Goal: Information Seeking & Learning: Learn about a topic

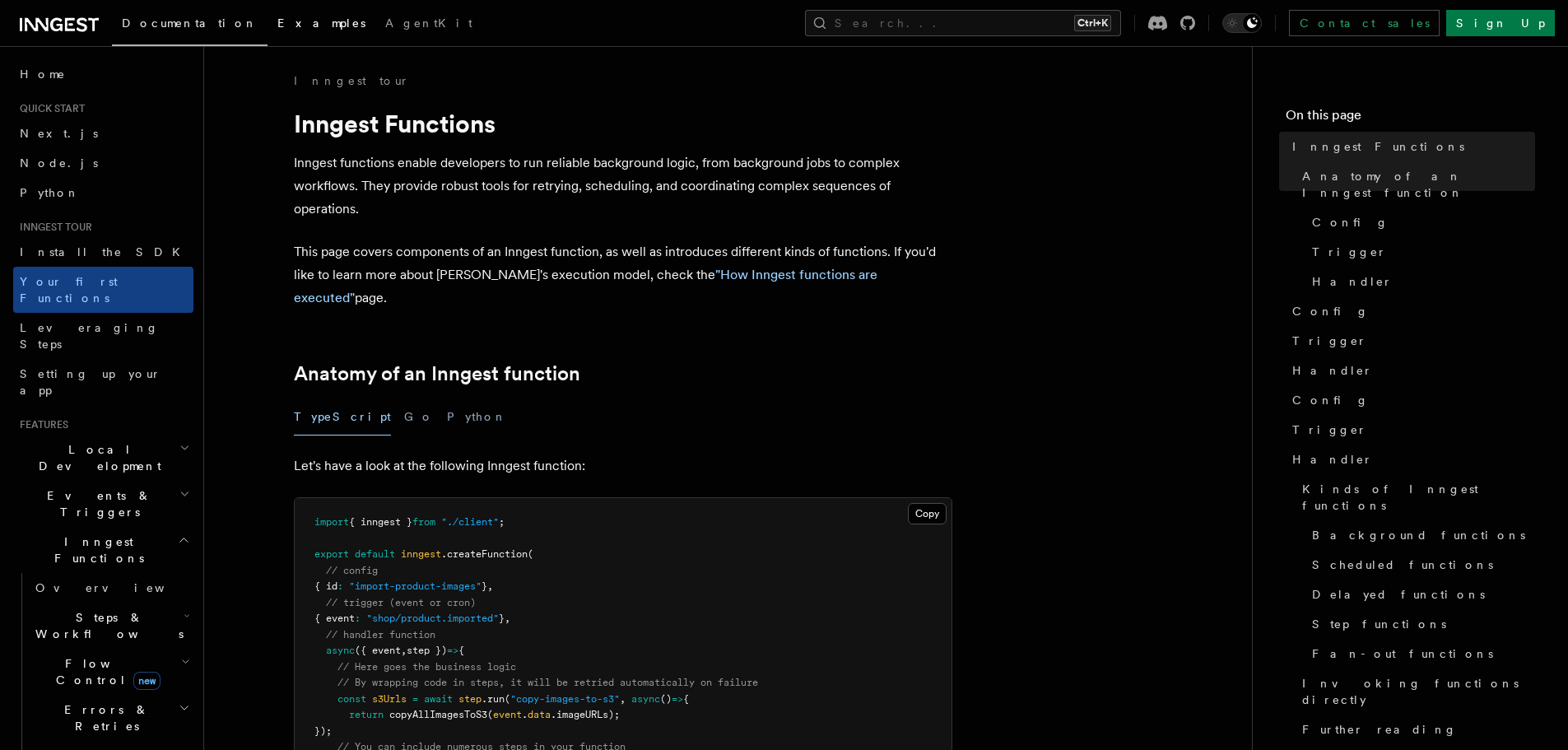
click at [274, 27] on link "Examples" at bounding box center [322, 24] width 108 height 39
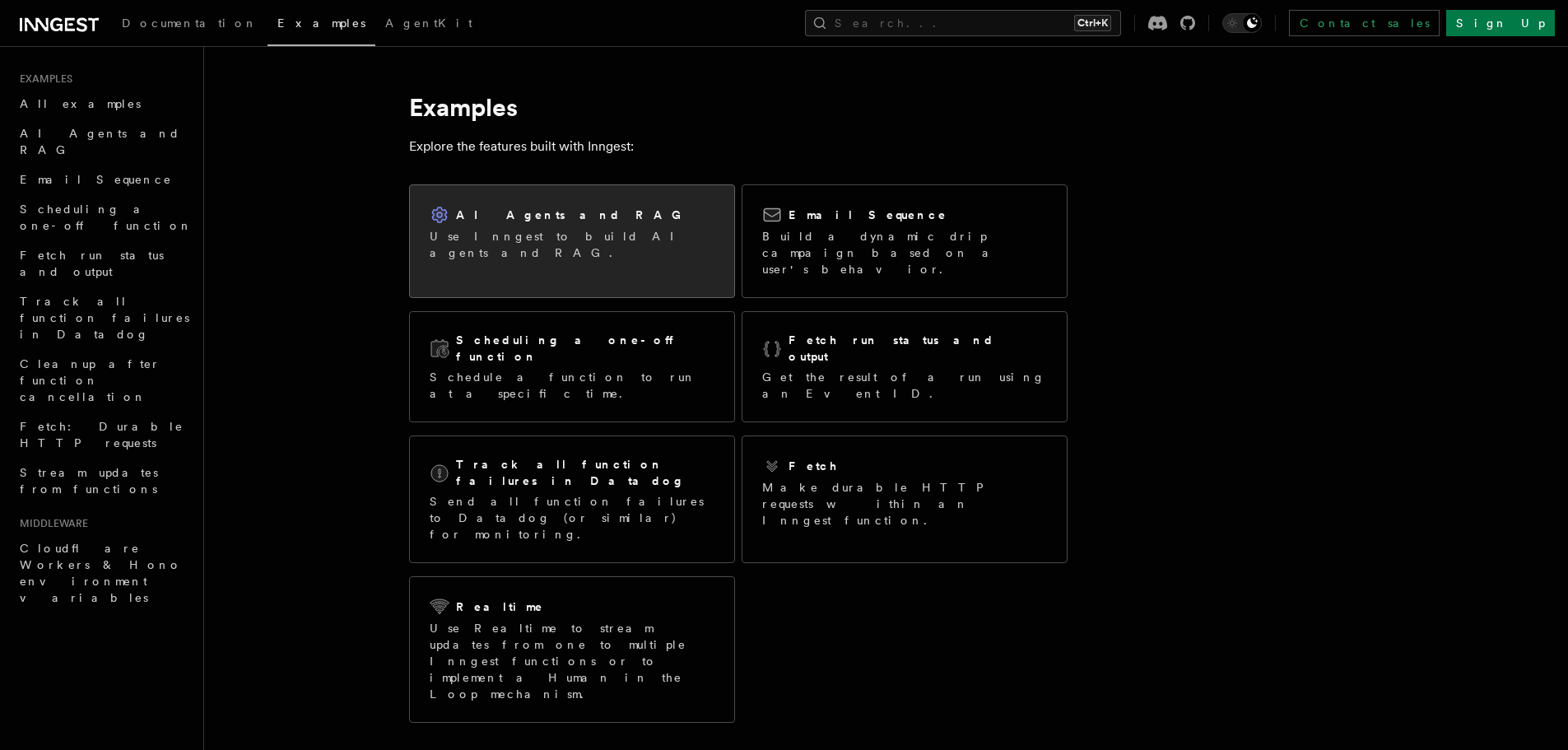
click at [601, 242] on p "Use Inngest to build AI agents and RAG." at bounding box center [572, 245] width 285 height 33
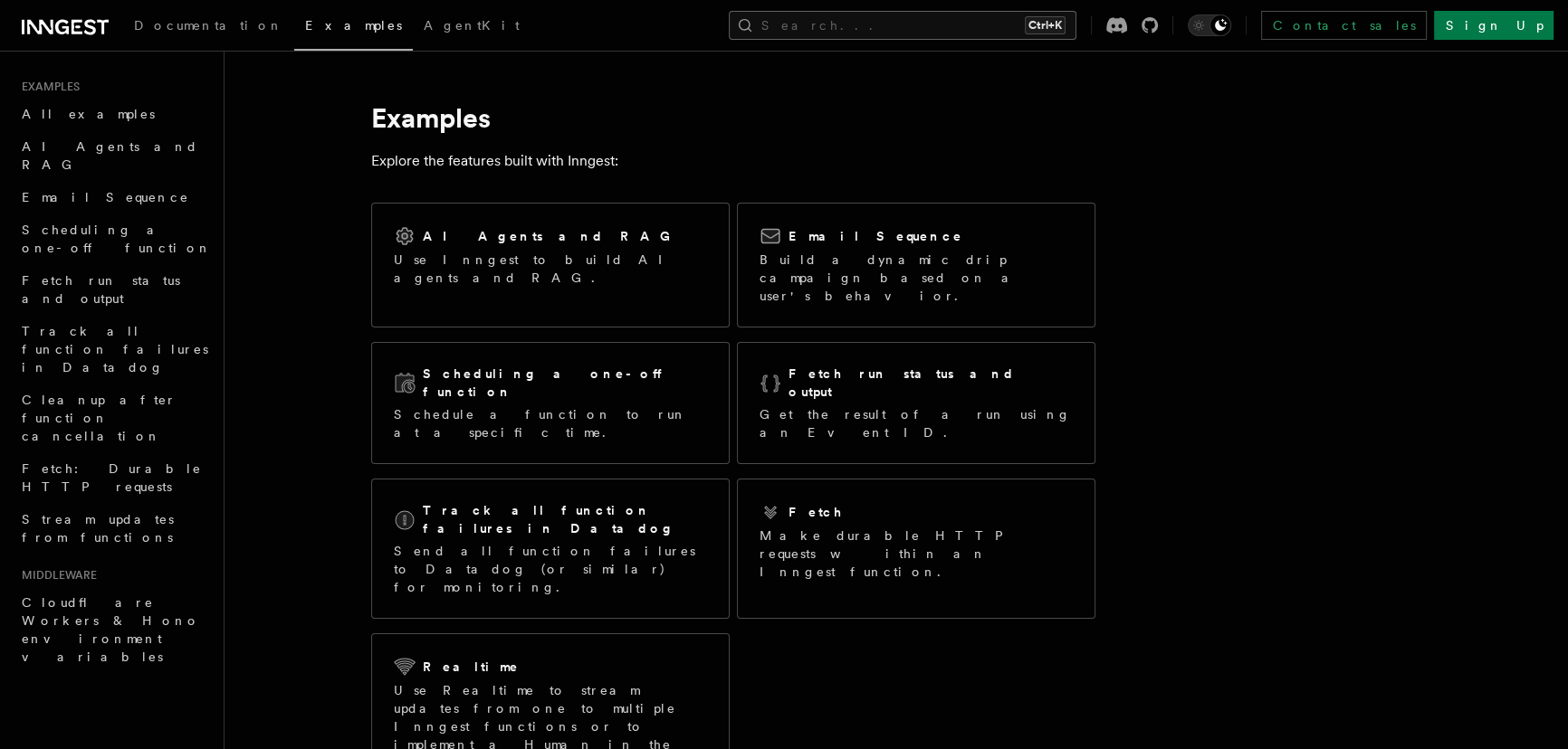
click at [1026, 24] on button "Search... Ctrl+K" at bounding box center [902, 25] width 348 height 29
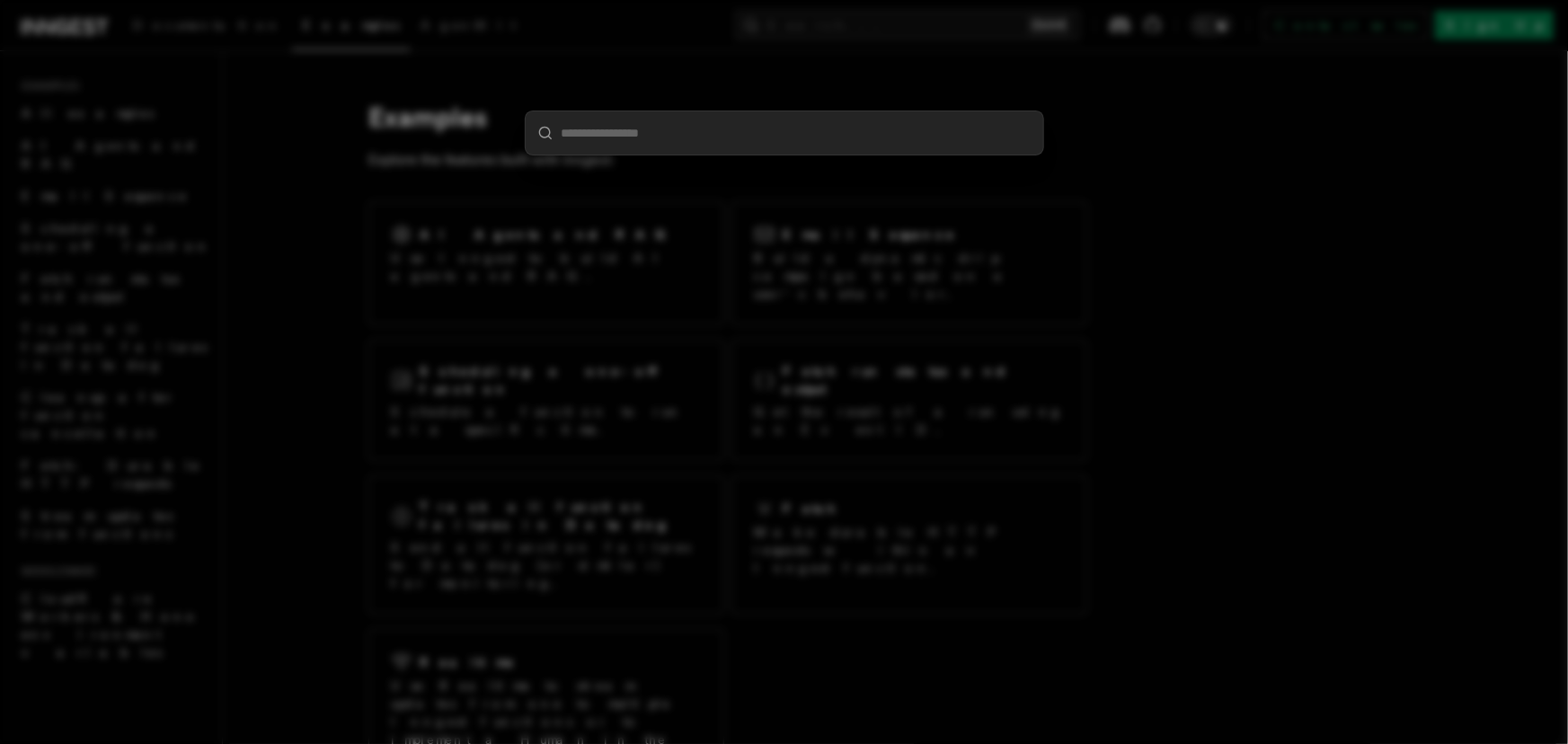
click at [1066, 263] on div at bounding box center [784, 372] width 1568 height 744
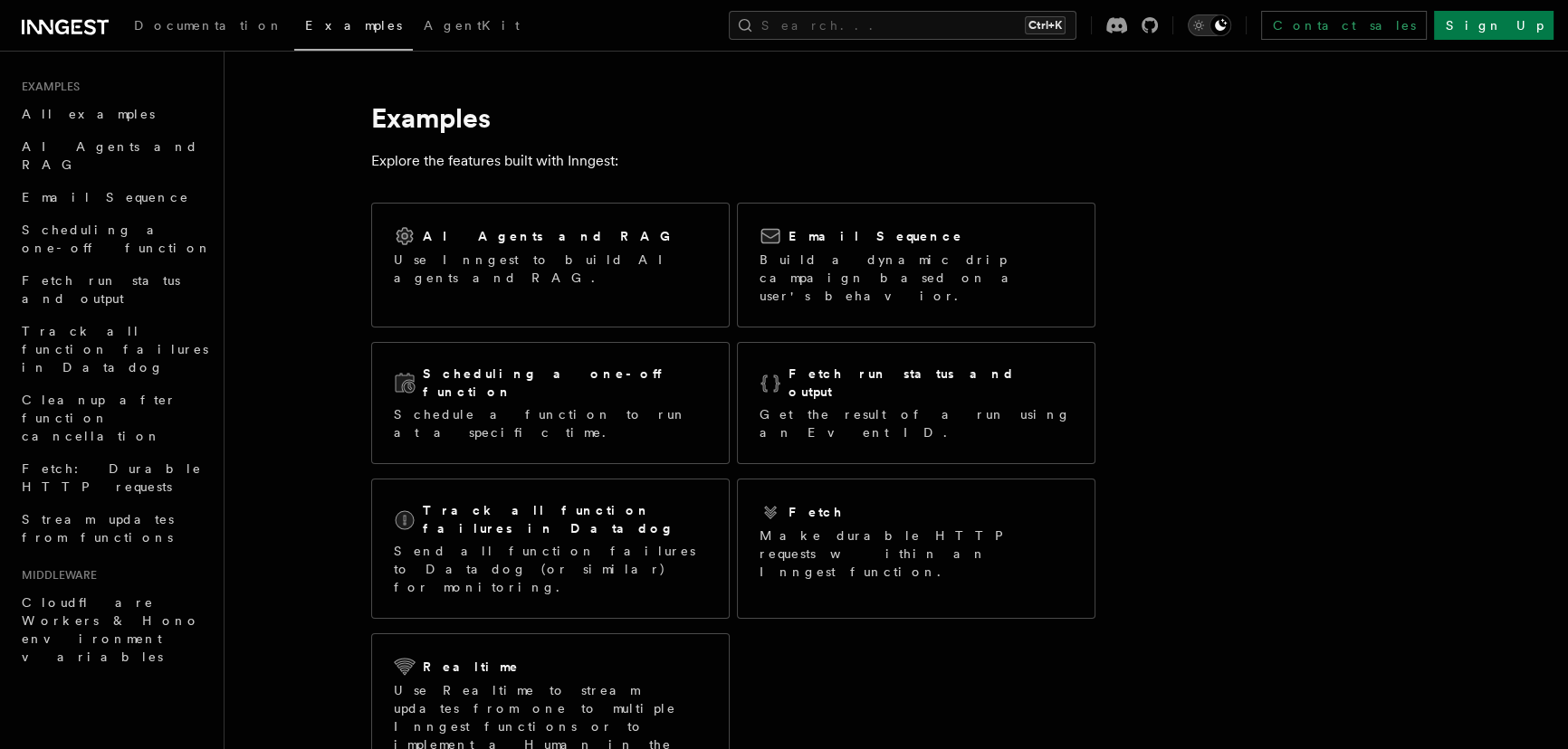
click at [1232, 29] on div "Toggle dark mode" at bounding box center [1220, 25] width 22 height 22
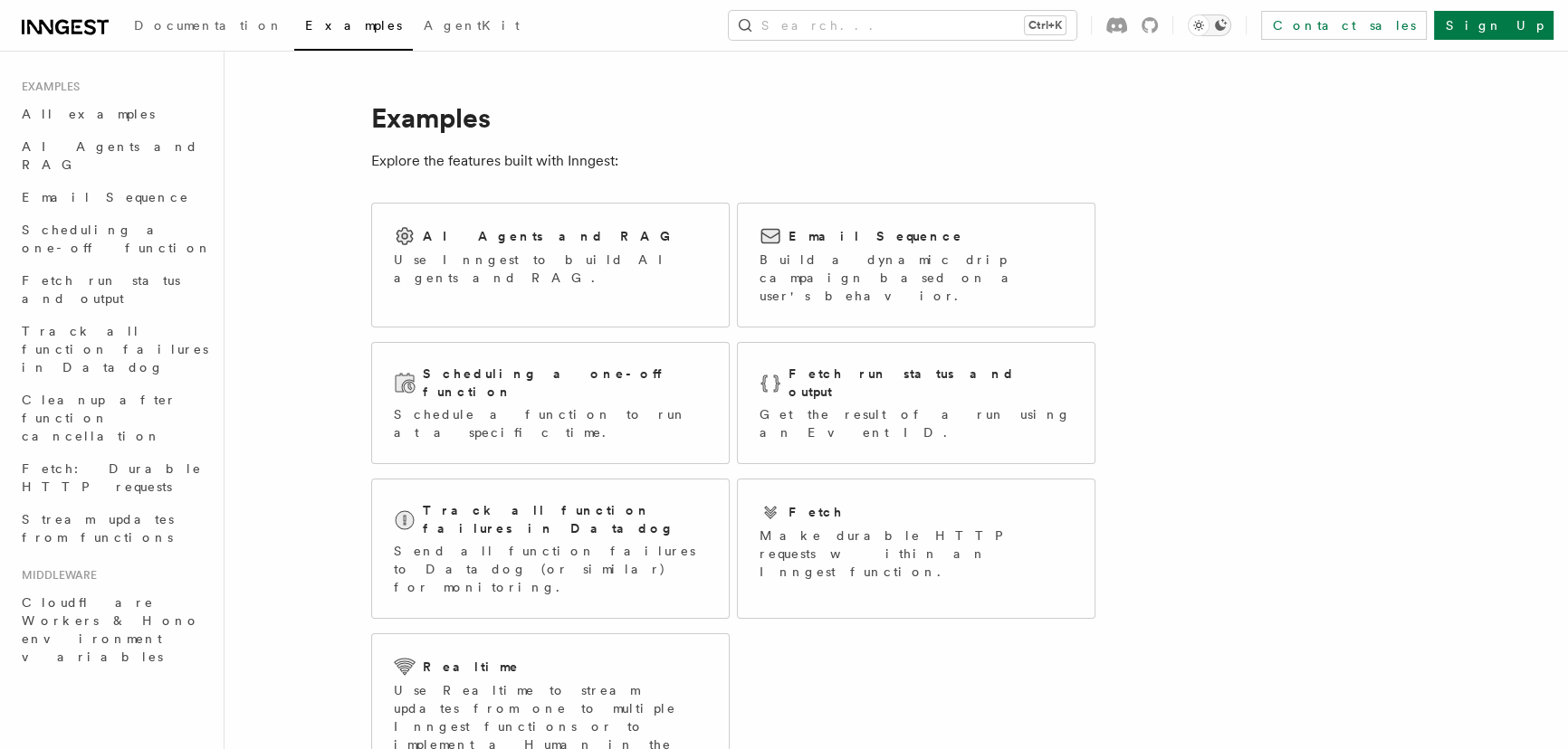
click at [1232, 29] on button "Toggle dark mode" at bounding box center [1209, 25] width 43 height 22
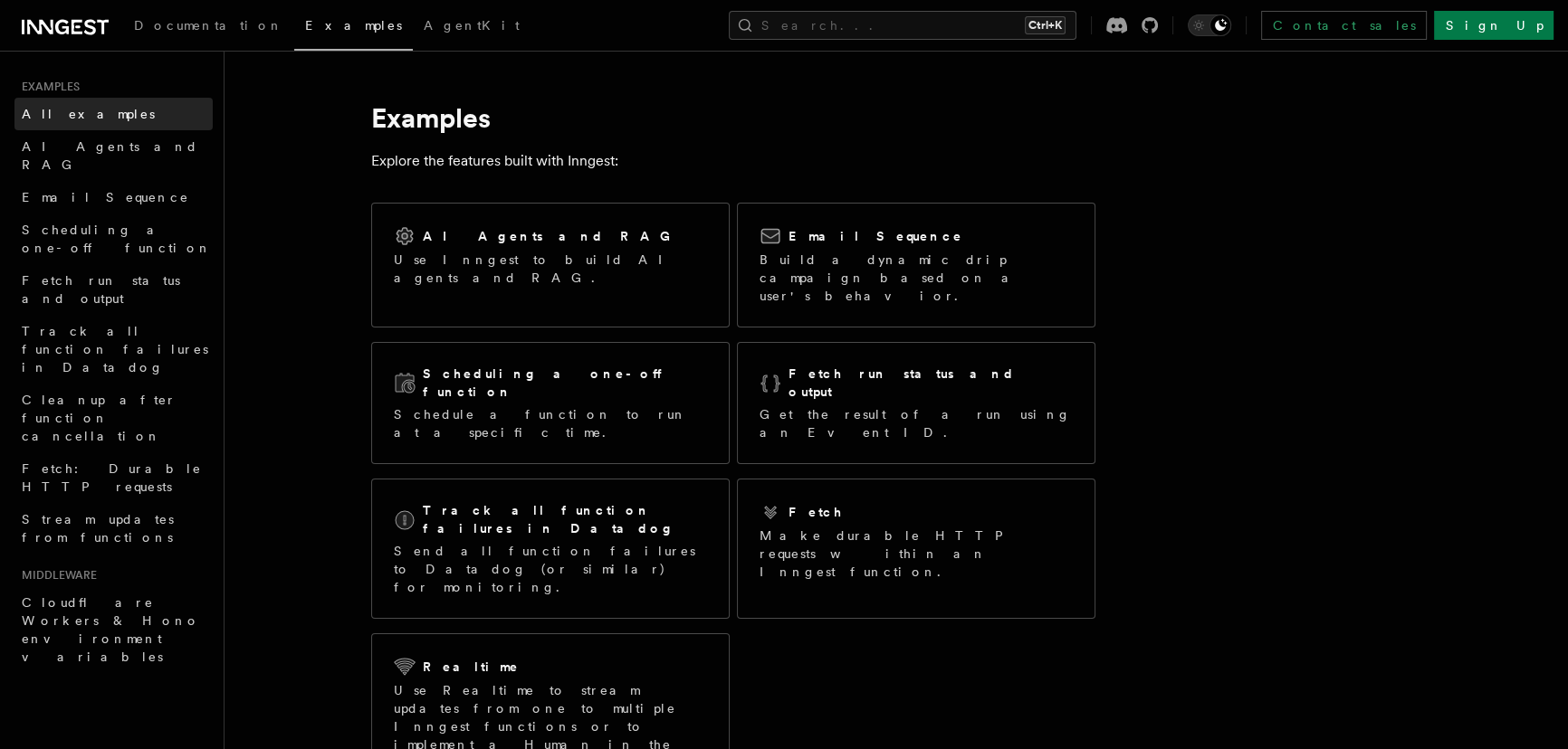
click at [82, 115] on span "All examples" at bounding box center [88, 113] width 133 height 14
click at [82, 146] on span "AI Agents and RAG" at bounding box center [110, 155] width 176 height 33
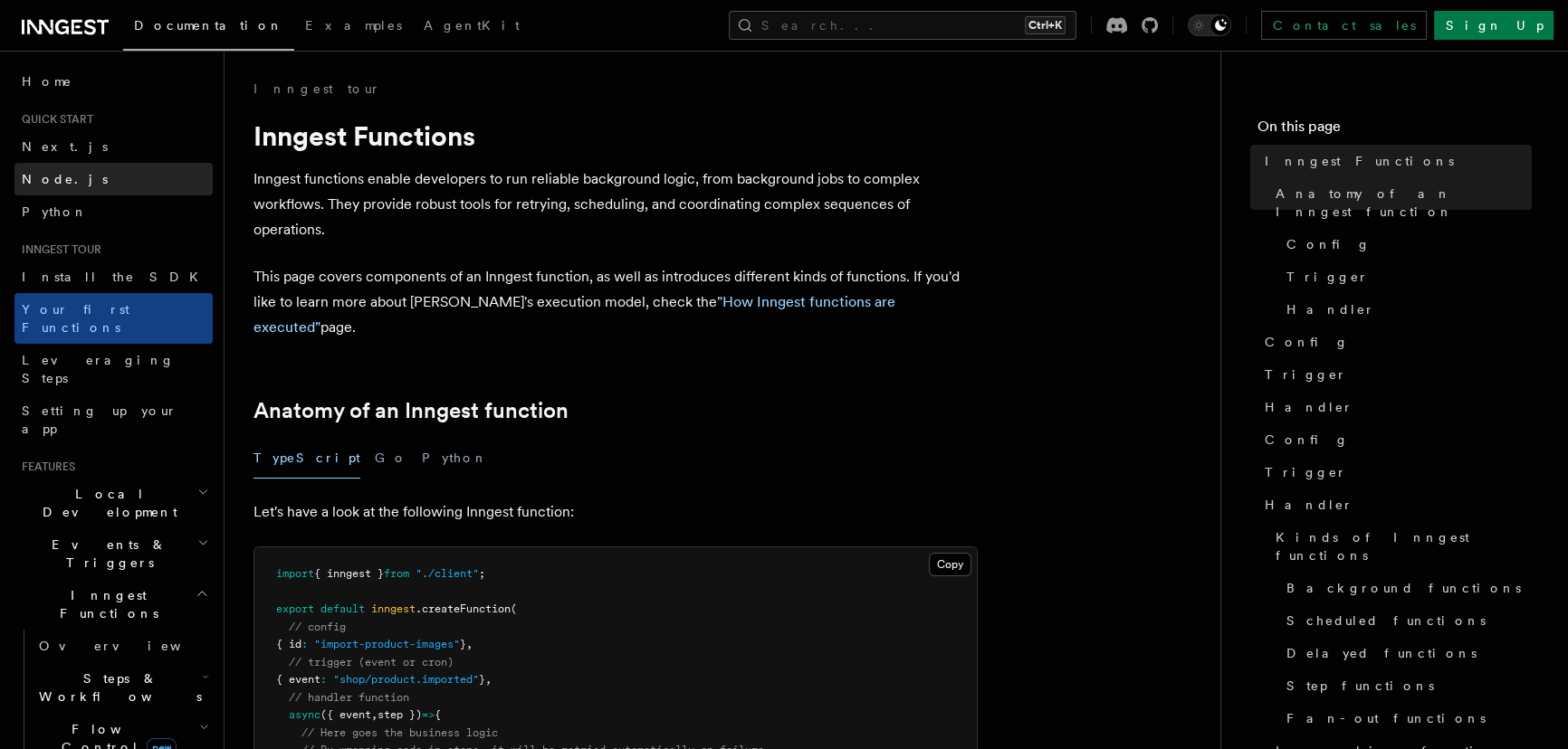
click at [58, 182] on span "Node.js" at bounding box center [65, 178] width 86 height 14
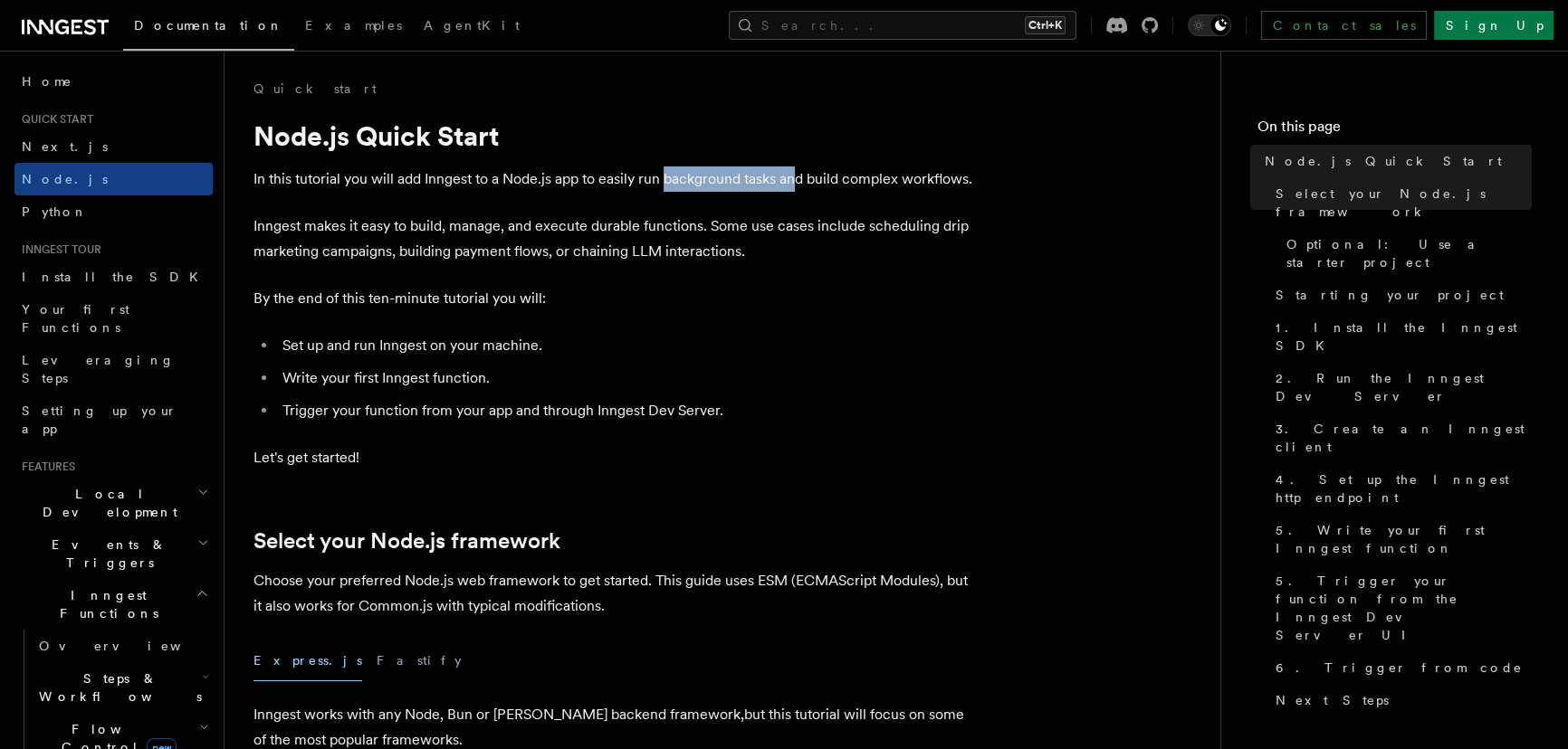
drag, startPoint x: 663, startPoint y: 176, endPoint x: 792, endPoint y: 175, distance: 129.0
click at [792, 175] on p "In this tutorial you will add Inngest to a Node.js app to easily run background…" at bounding box center [615, 179] width 725 height 25
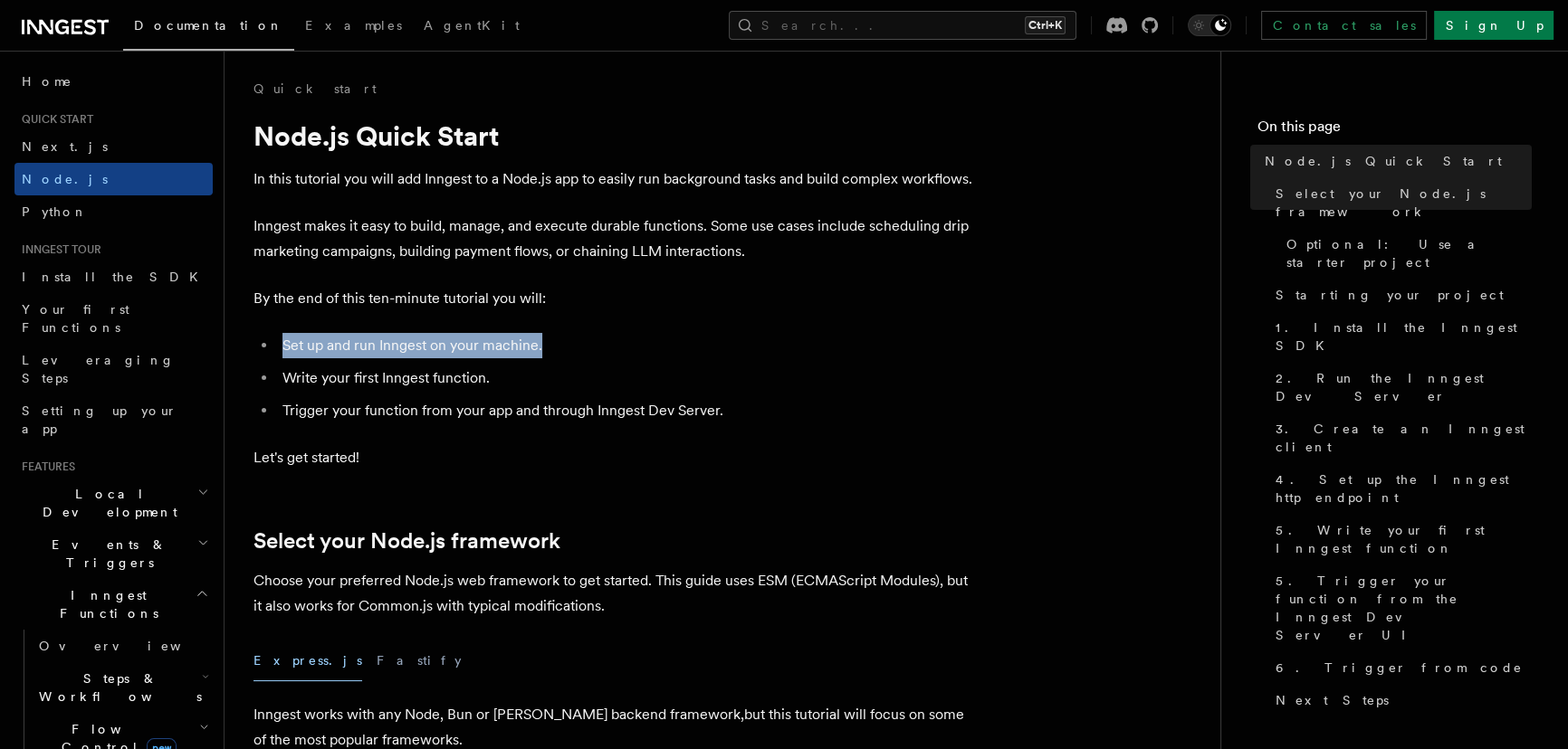
drag, startPoint x: 289, startPoint y: 351, endPoint x: 539, endPoint y: 345, distance: 250.1
click at [539, 345] on li "Set up and run Inngest on your machine." at bounding box center [627, 346] width 701 height 25
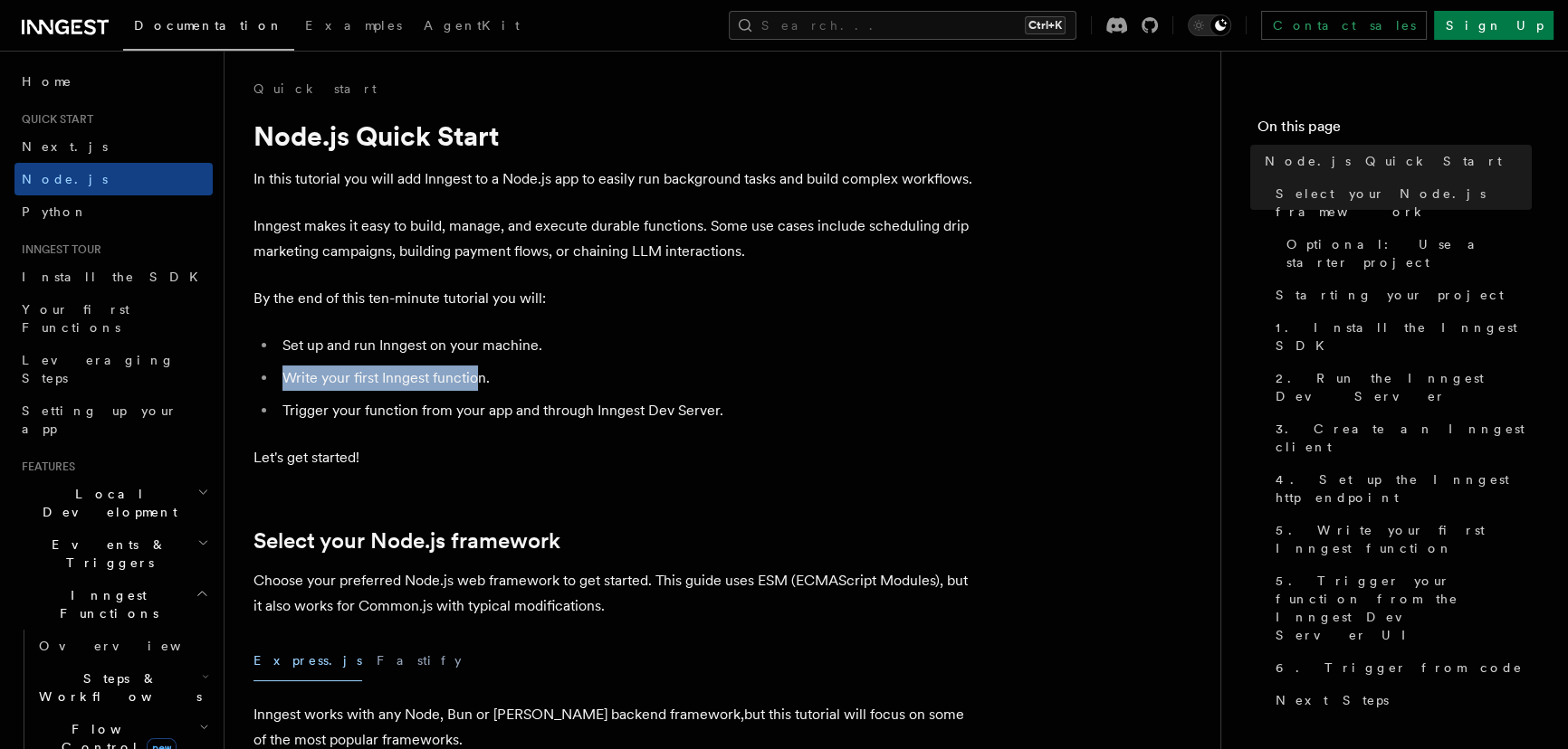
drag, startPoint x: 270, startPoint y: 373, endPoint x: 473, endPoint y: 374, distance: 203.0
click at [473, 374] on ul "Set up and run Inngest on your machine. Write your first Inngest function. Trig…" at bounding box center [615, 378] width 725 height 90
click at [473, 374] on li "Write your first Inngest function." at bounding box center [627, 378] width 701 height 25
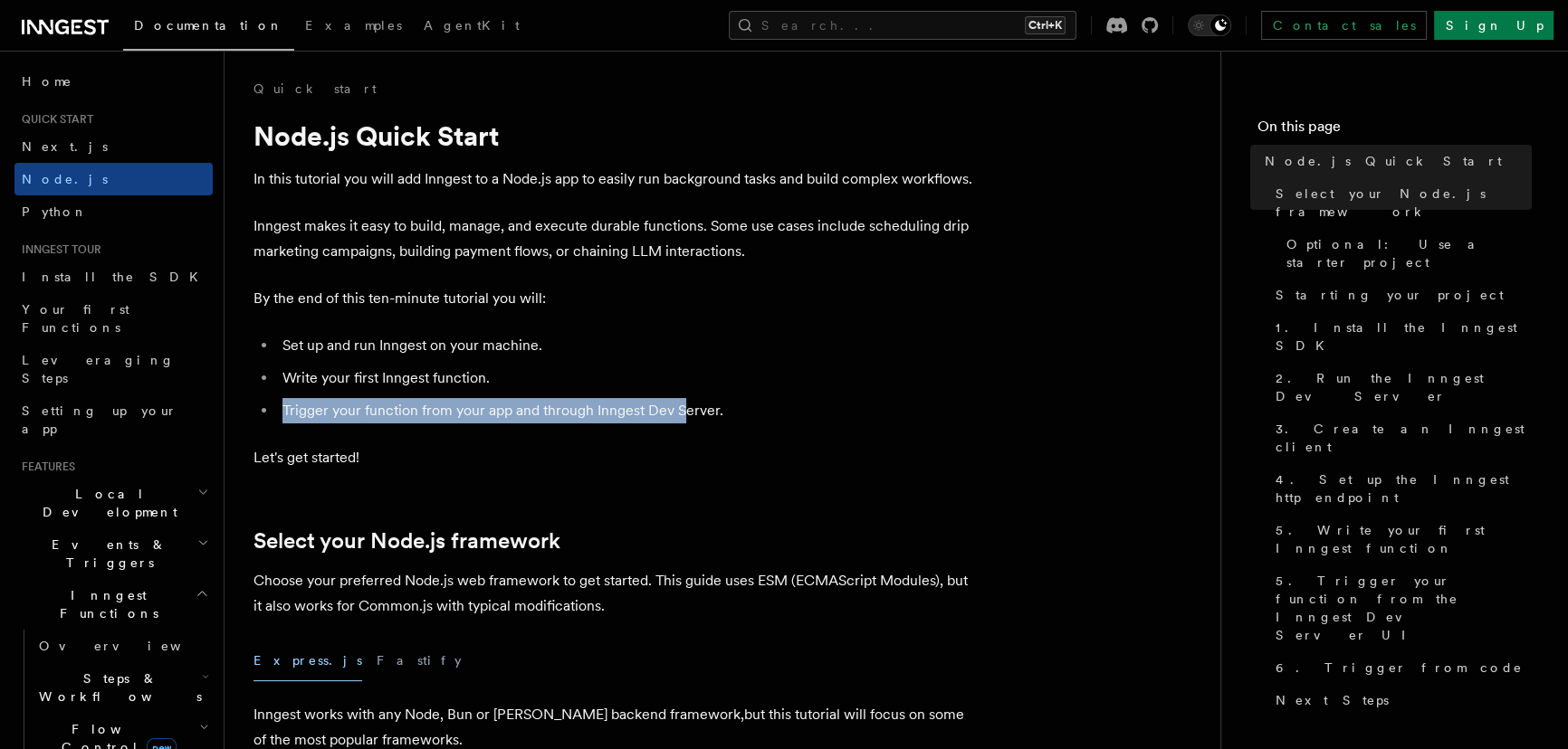
drag, startPoint x: 279, startPoint y: 406, endPoint x: 684, endPoint y: 403, distance: 405.0
click at [684, 403] on li "Trigger your function from your app and through Inngest Dev Server." at bounding box center [627, 411] width 701 height 25
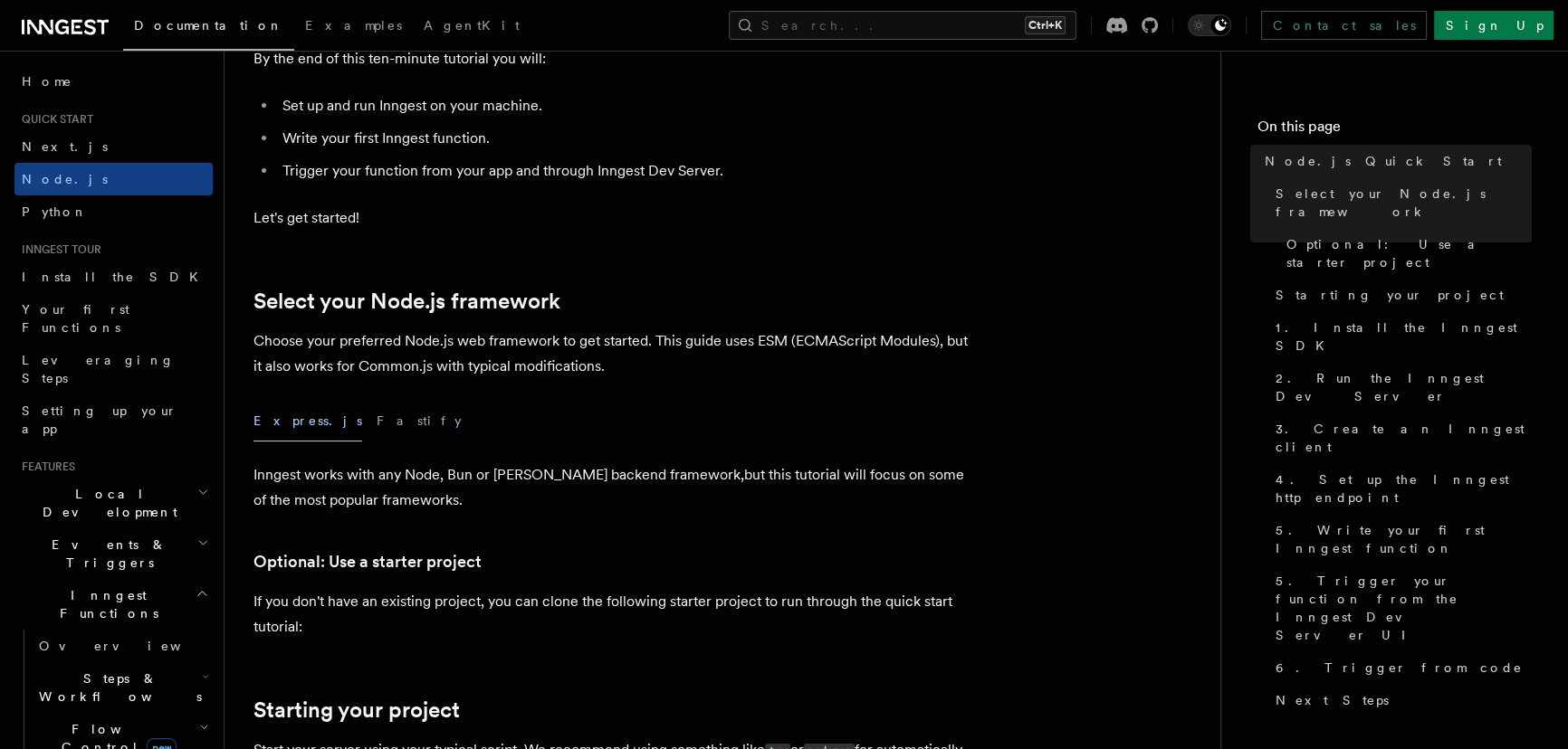
scroll to position [246, 0]
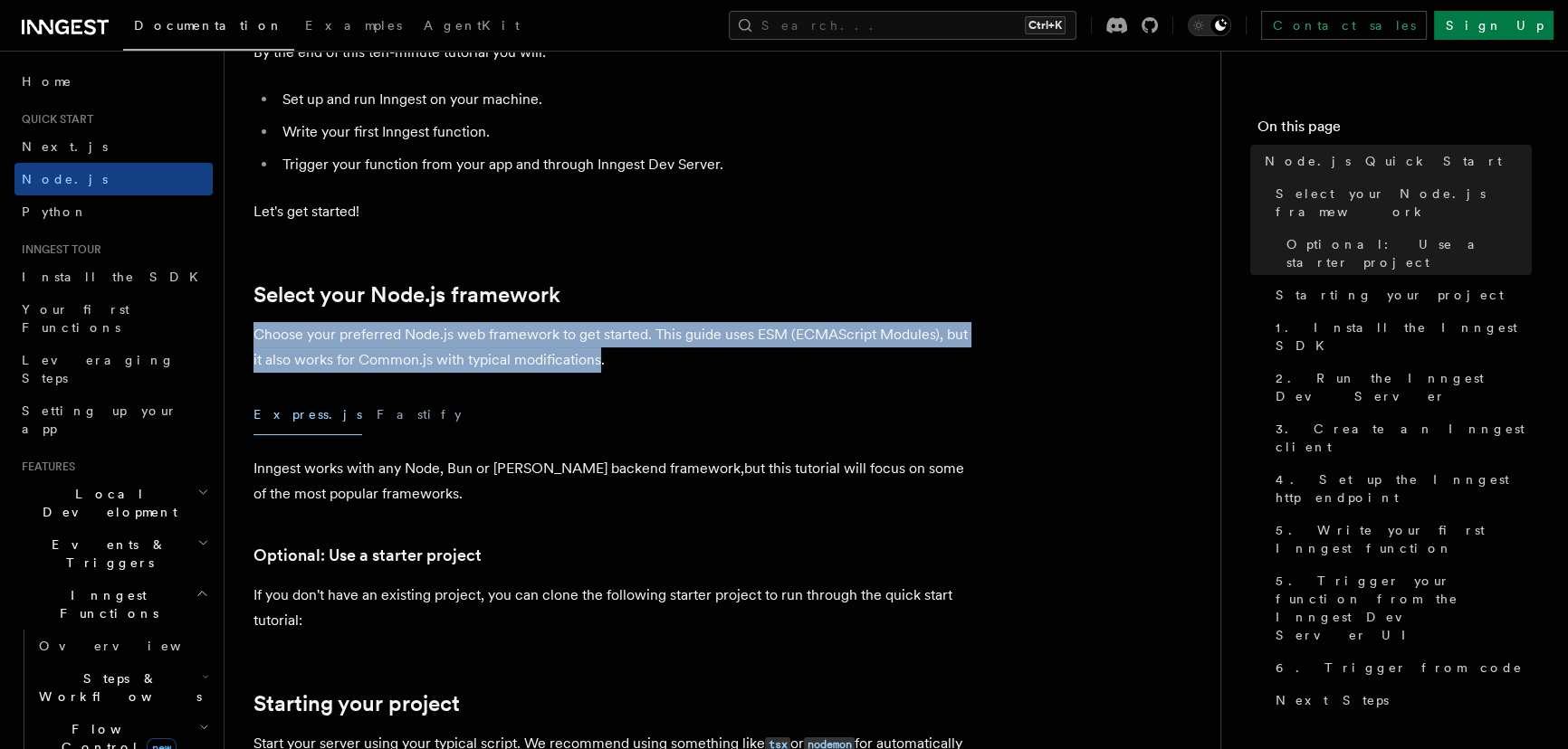
drag, startPoint x: 253, startPoint y: 334, endPoint x: 600, endPoint y: 351, distance: 347.4
click at [600, 351] on p "Choose your preferred Node.js web framework to get started. This guide uses ESM…" at bounding box center [615, 347] width 725 height 51
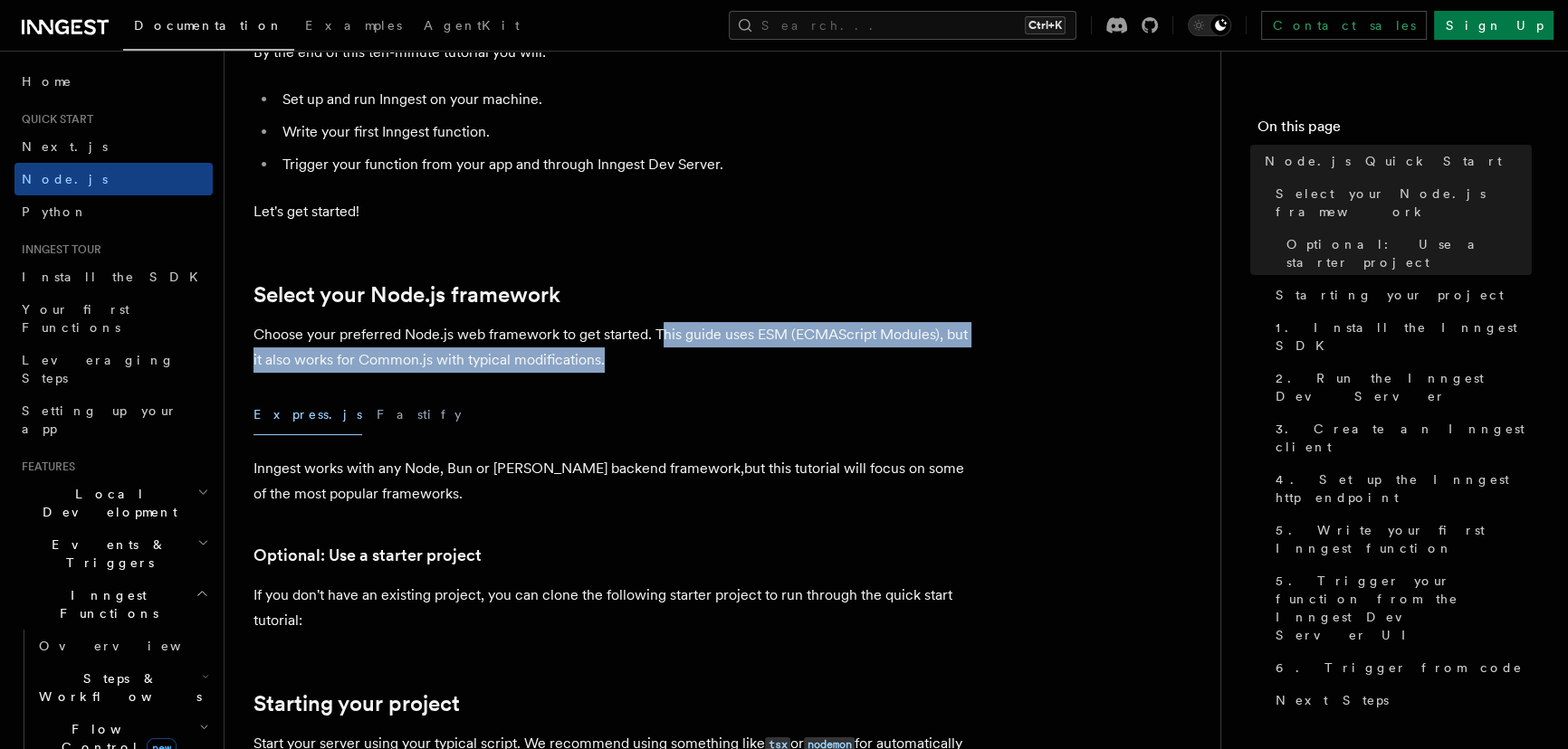
drag, startPoint x: 657, startPoint y: 334, endPoint x: 661, endPoint y: 352, distance: 18.4
click at [661, 352] on p "Choose your preferred Node.js web framework to get started. This guide uses ESM…" at bounding box center [615, 347] width 725 height 51
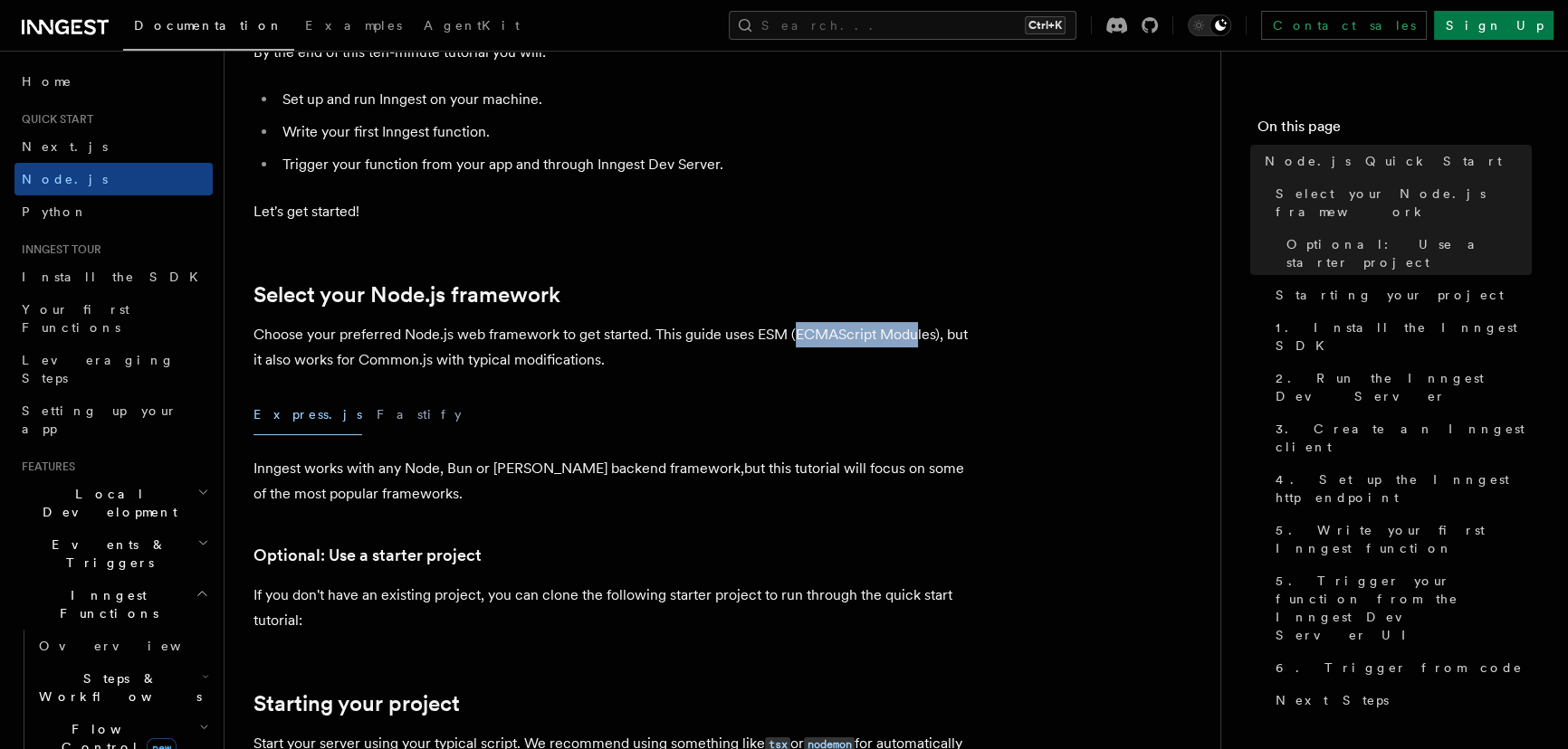
drag, startPoint x: 792, startPoint y: 332, endPoint x: 916, endPoint y: 334, distance: 124.0
click at [916, 334] on p "Choose your preferred Node.js web framework to get started. This guide uses ESM…" at bounding box center [615, 347] width 725 height 51
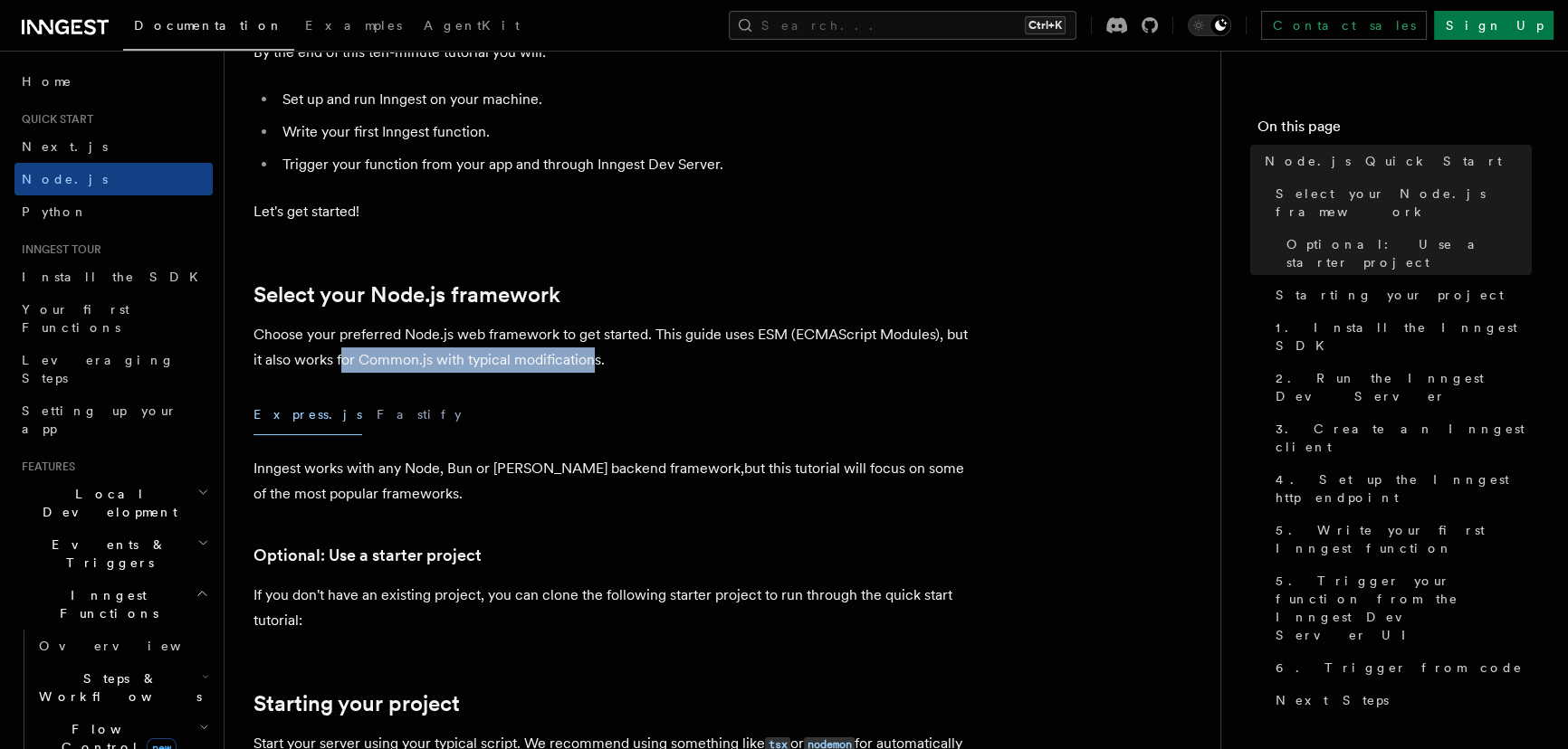
drag, startPoint x: 342, startPoint y: 357, endPoint x: 591, endPoint y: 355, distance: 249.0
click at [591, 355] on p "Choose your preferred Node.js web framework to get started. This guide uses ESM…" at bounding box center [615, 347] width 725 height 51
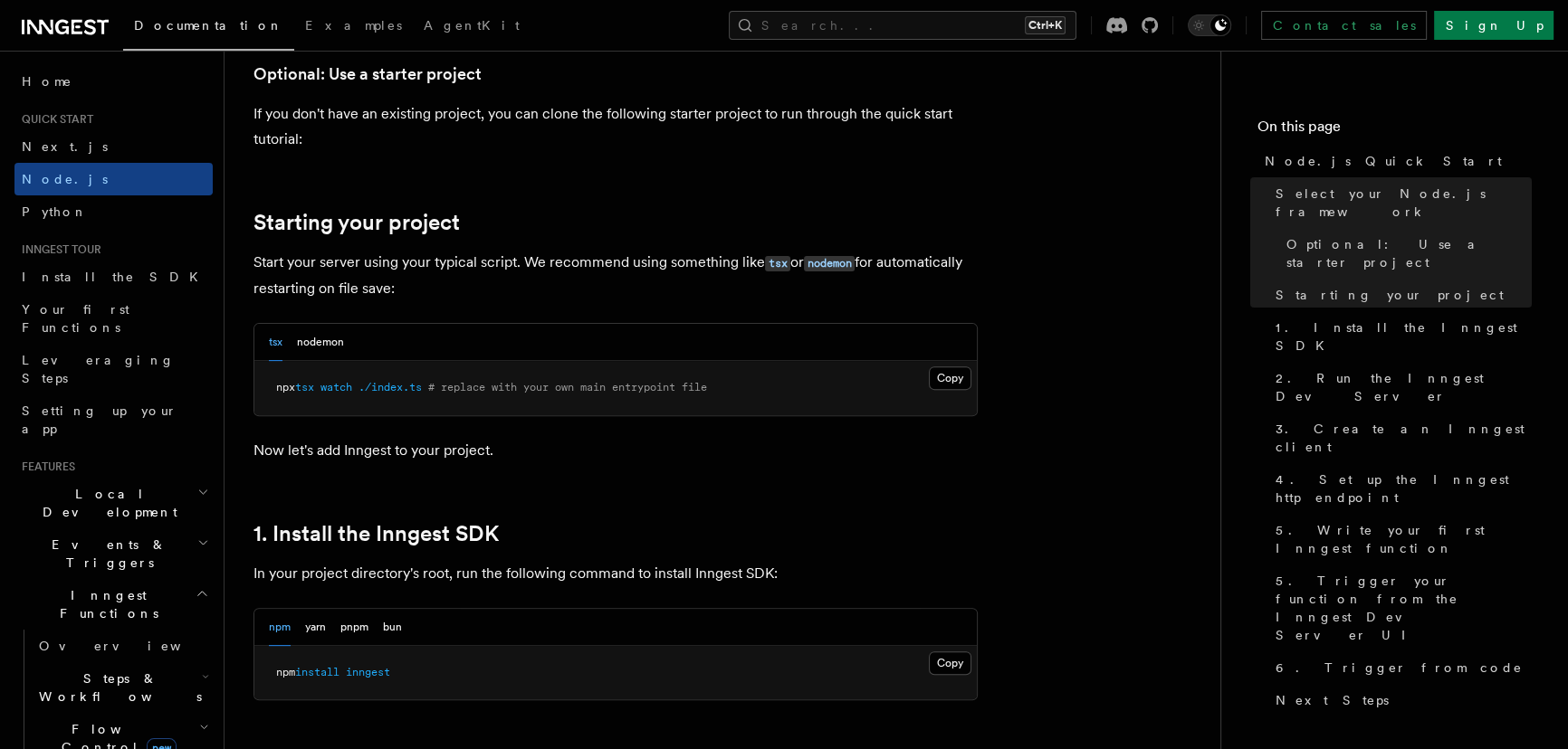
scroll to position [730, 0]
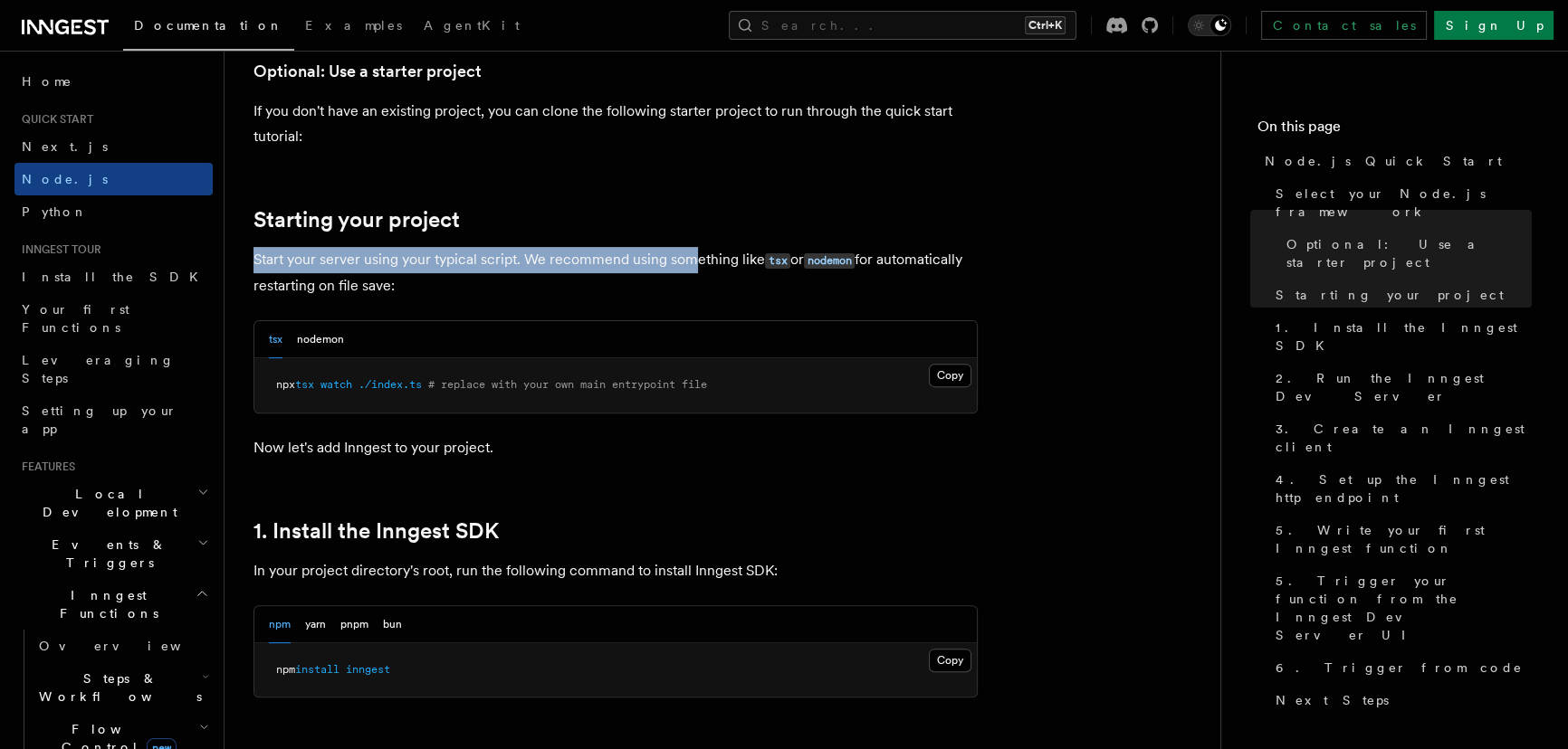
drag, startPoint x: 251, startPoint y: 260, endPoint x: 695, endPoint y: 256, distance: 444.0
click at [695, 256] on p "Start your server using your typical script. We recommend using something like …" at bounding box center [615, 273] width 725 height 52
drag, startPoint x: 265, startPoint y: 285, endPoint x: 397, endPoint y: 281, distance: 132.1
click at [397, 281] on p "Start your server using your typical script. We recommend using something like …" at bounding box center [615, 273] width 725 height 52
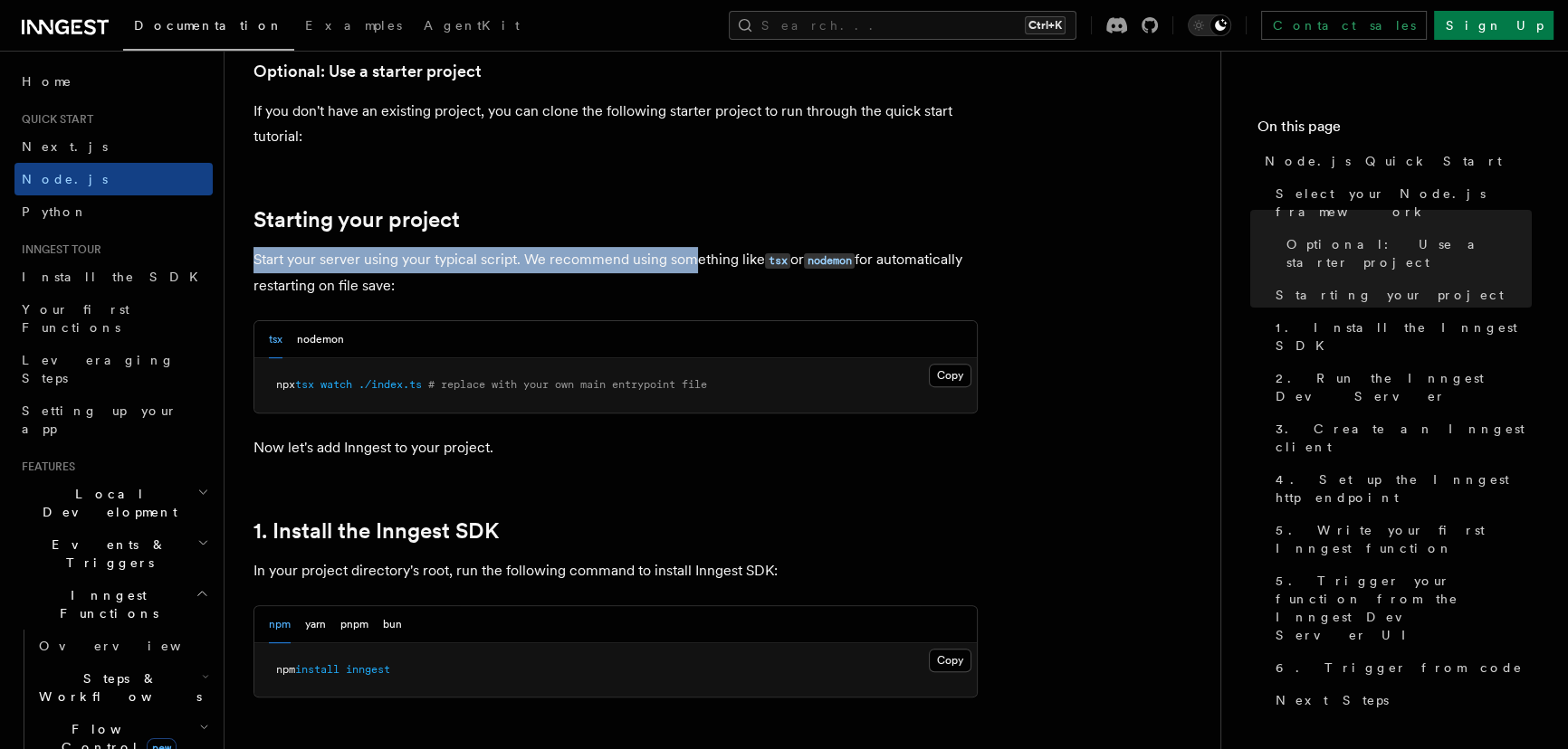
click at [397, 281] on p "Start your server using your typical script. We recommend using something like …" at bounding box center [615, 273] width 725 height 52
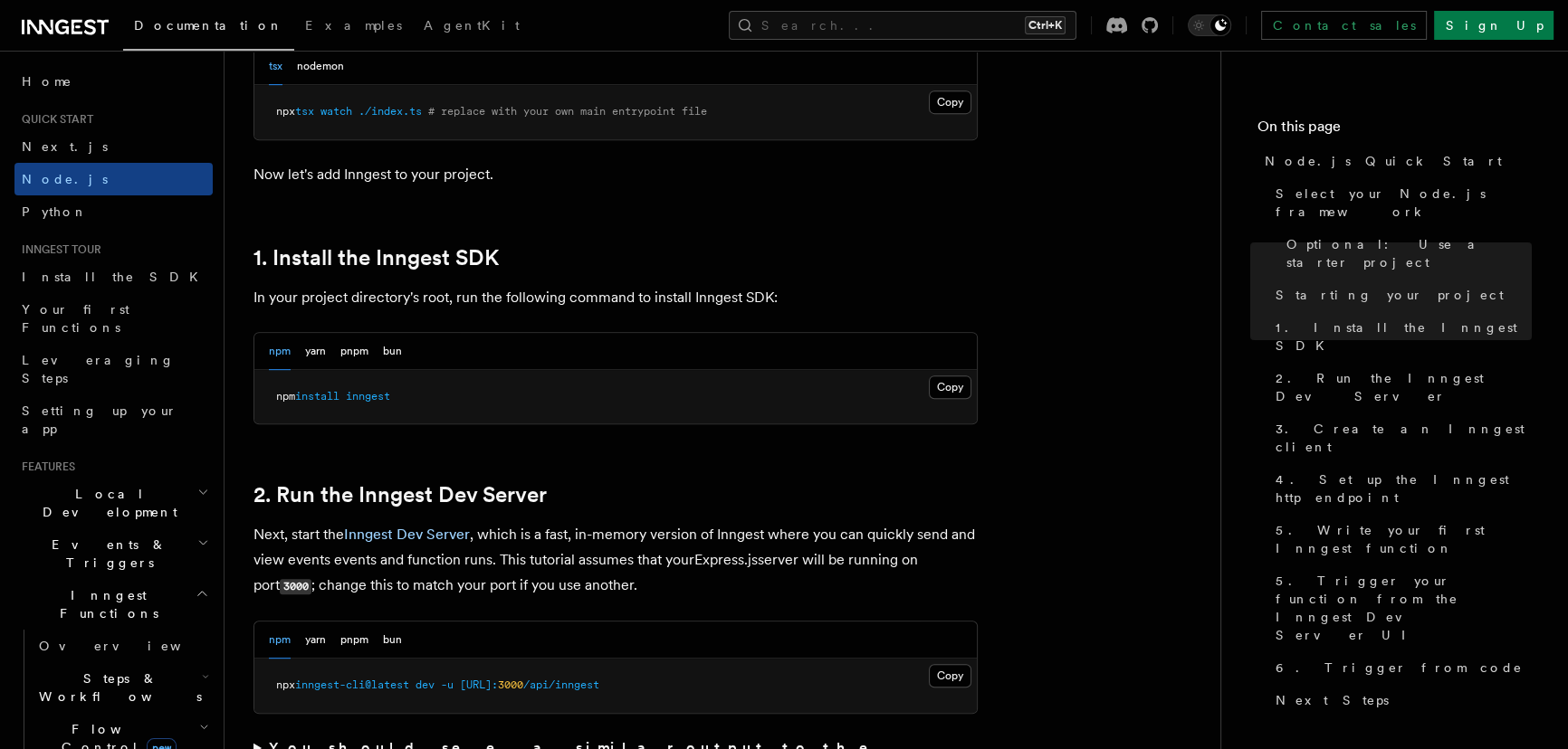
scroll to position [1017, 0]
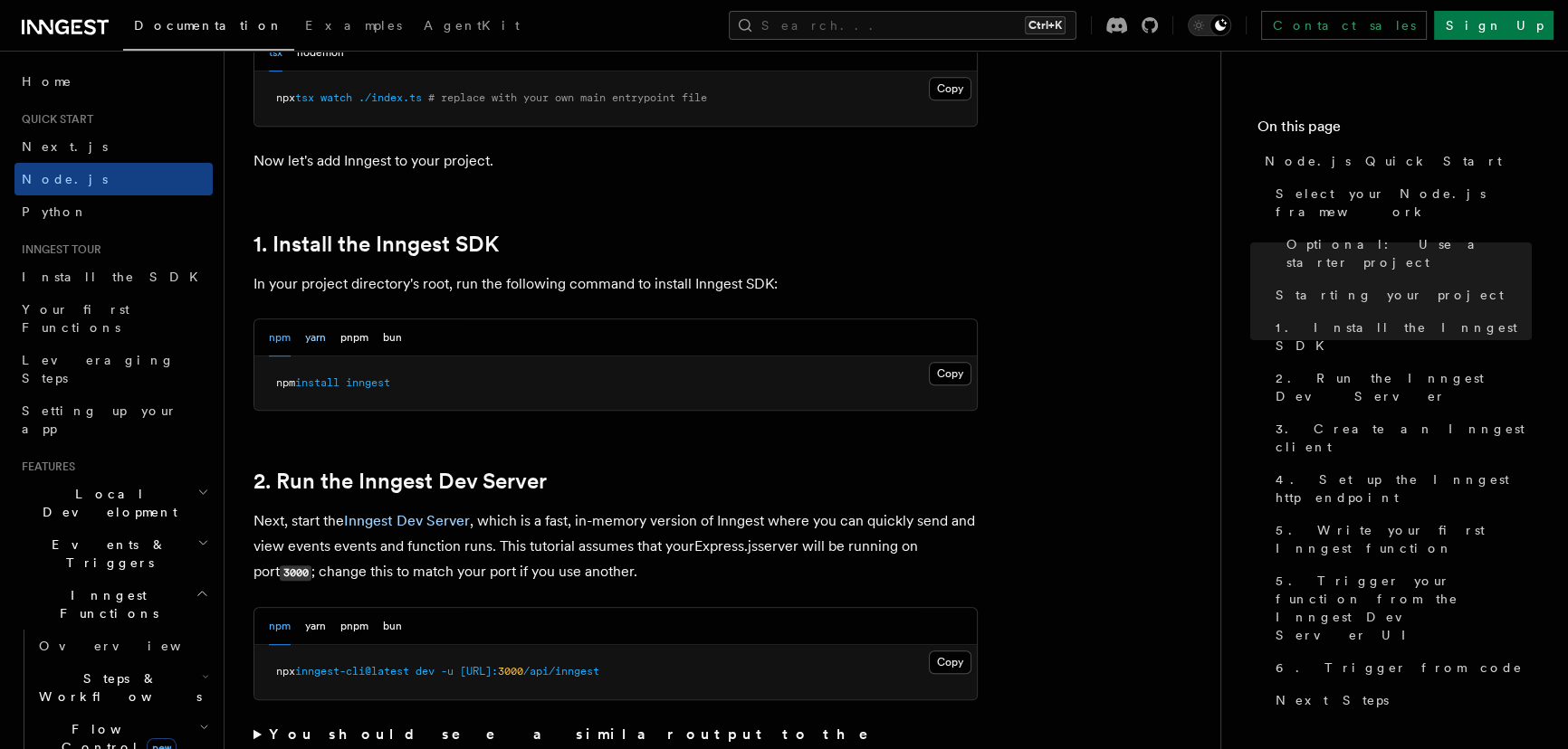
click at [312, 342] on button "yarn" at bounding box center [315, 337] width 21 height 37
click at [945, 362] on button "Copy Copied" at bounding box center [950, 374] width 42 height 24
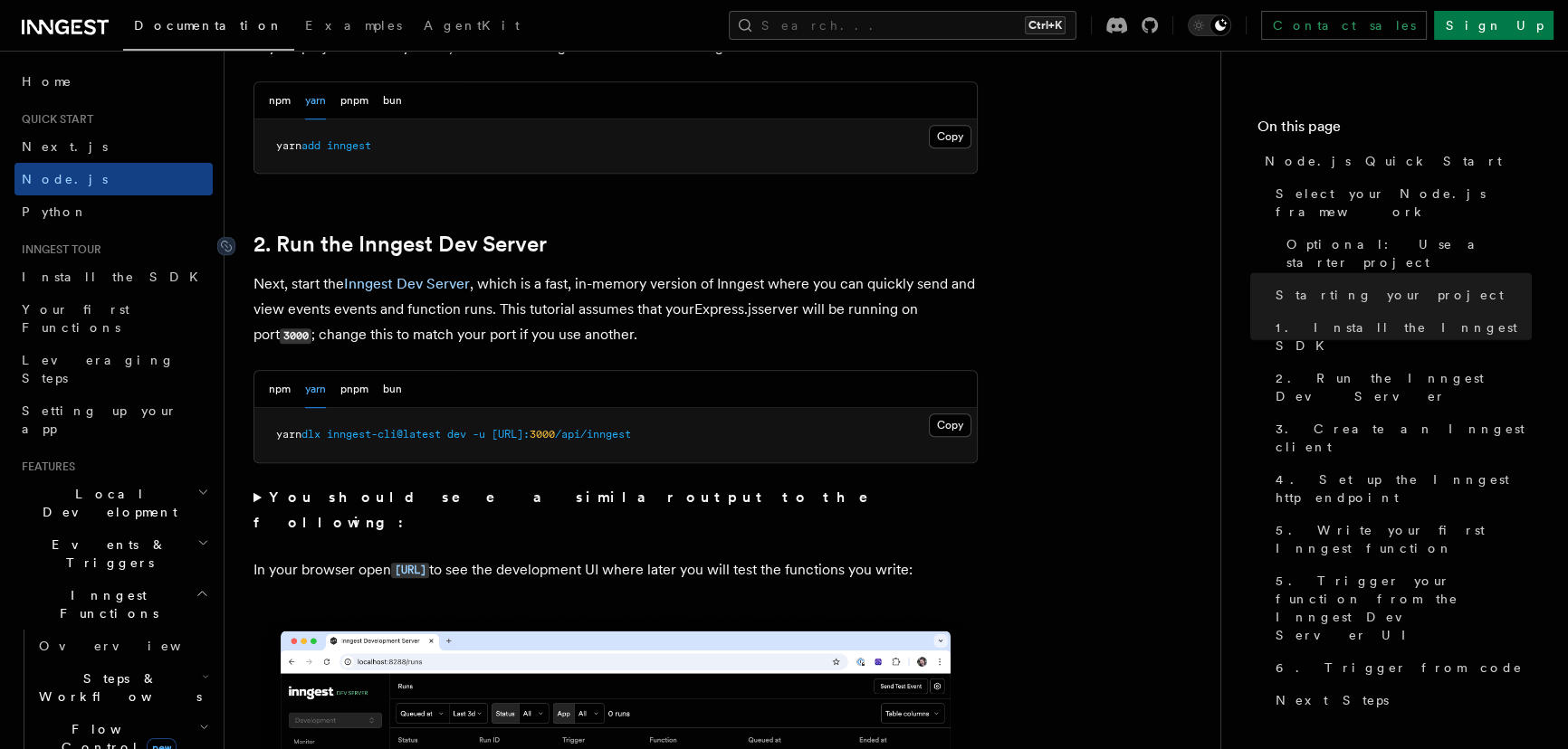
scroll to position [1267, 0]
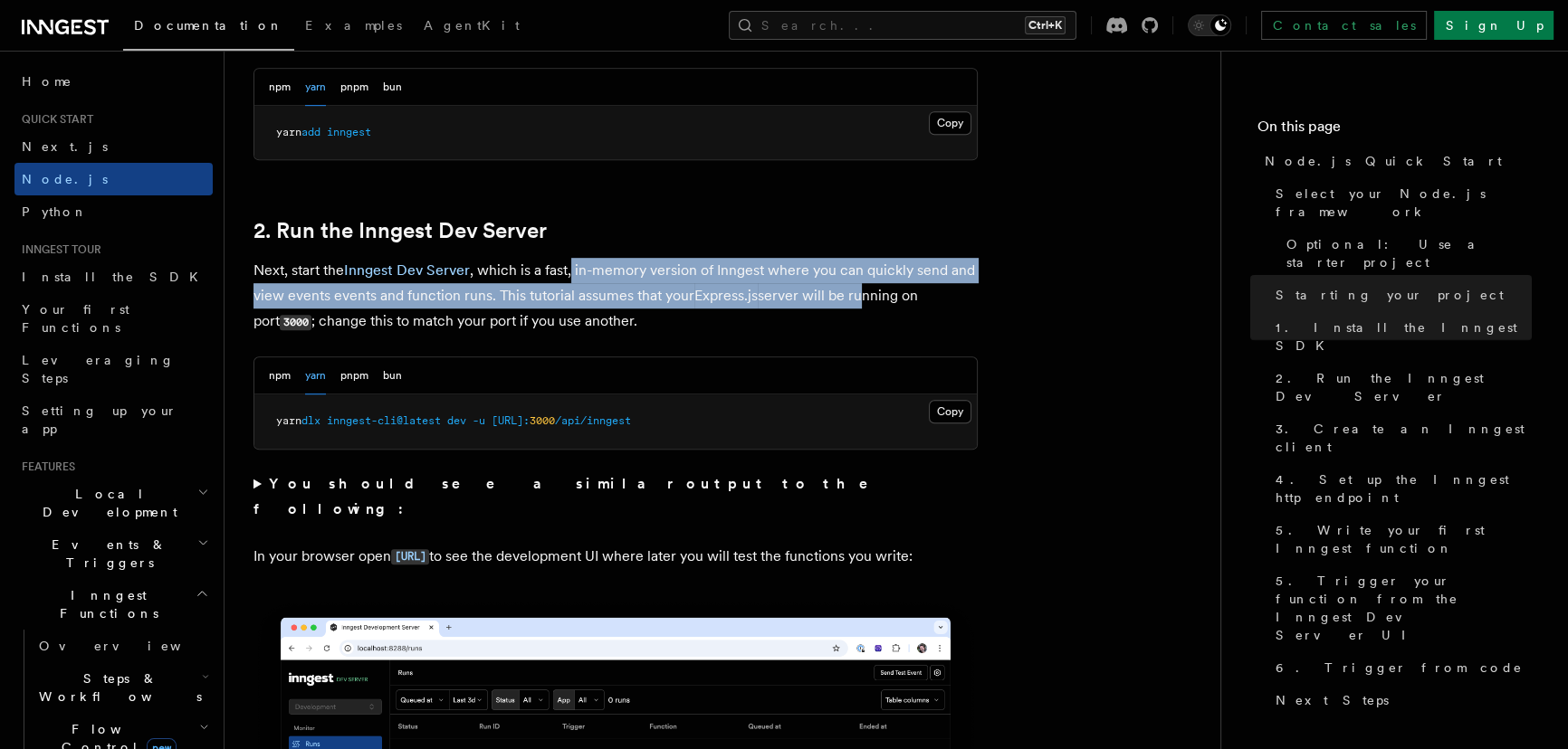
drag, startPoint x: 571, startPoint y: 268, endPoint x: 857, endPoint y: 304, distance: 288.3
click at [857, 304] on p "Next, start the Inngest Dev Server , which is a fast, in-memory version of Inng…" at bounding box center [615, 296] width 725 height 77
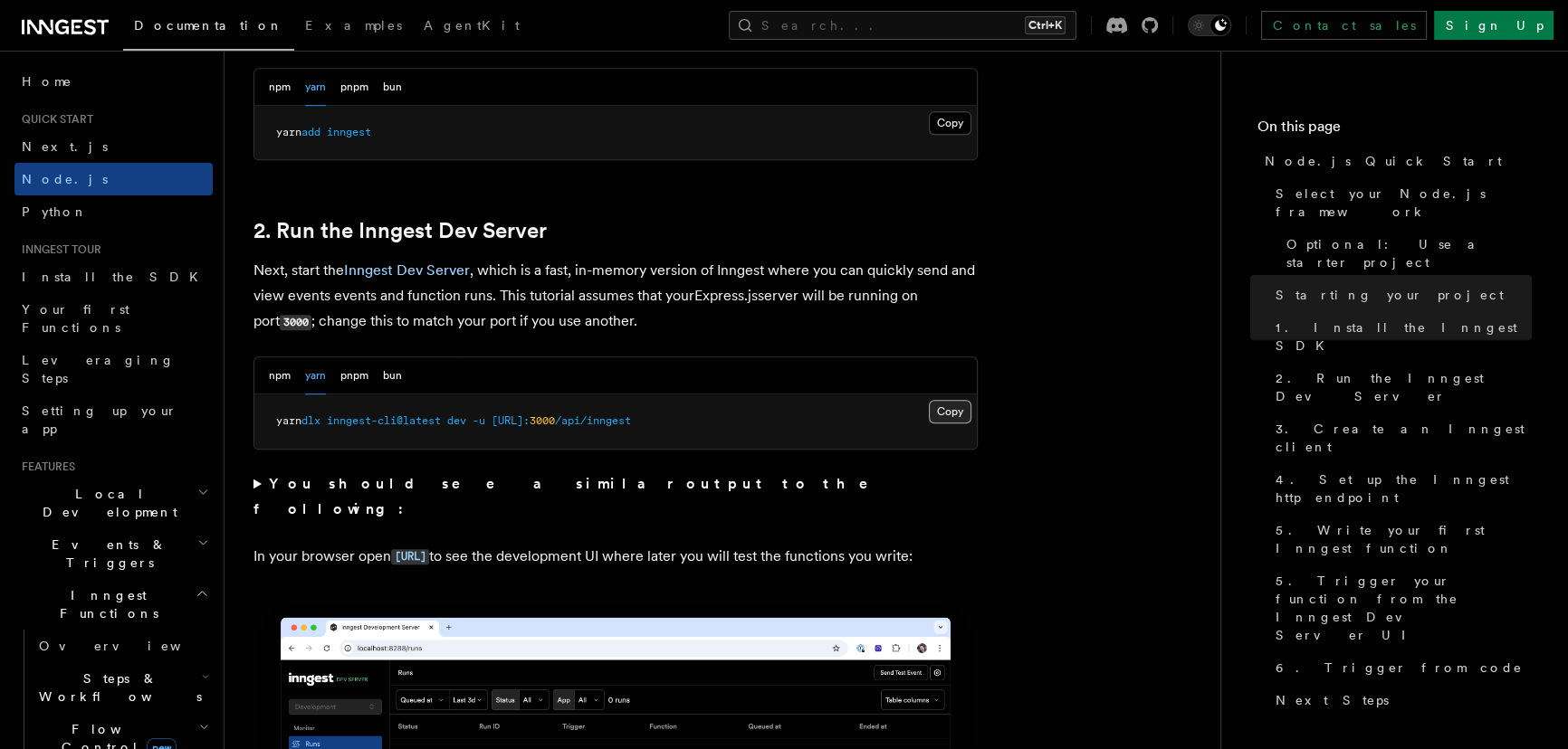
click at [950, 409] on button "Copy Copied" at bounding box center [950, 411] width 42 height 24
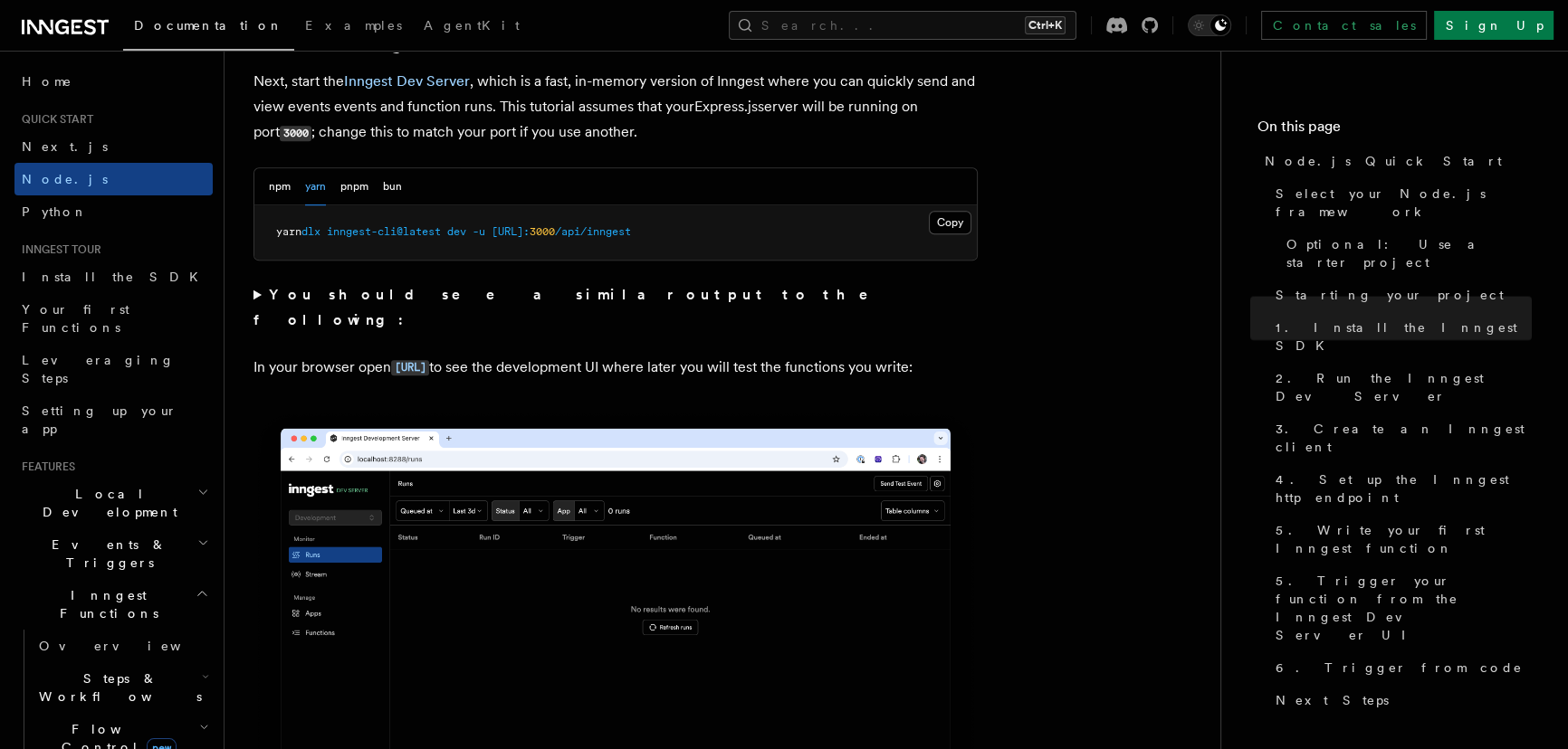
scroll to position [1432, 0]
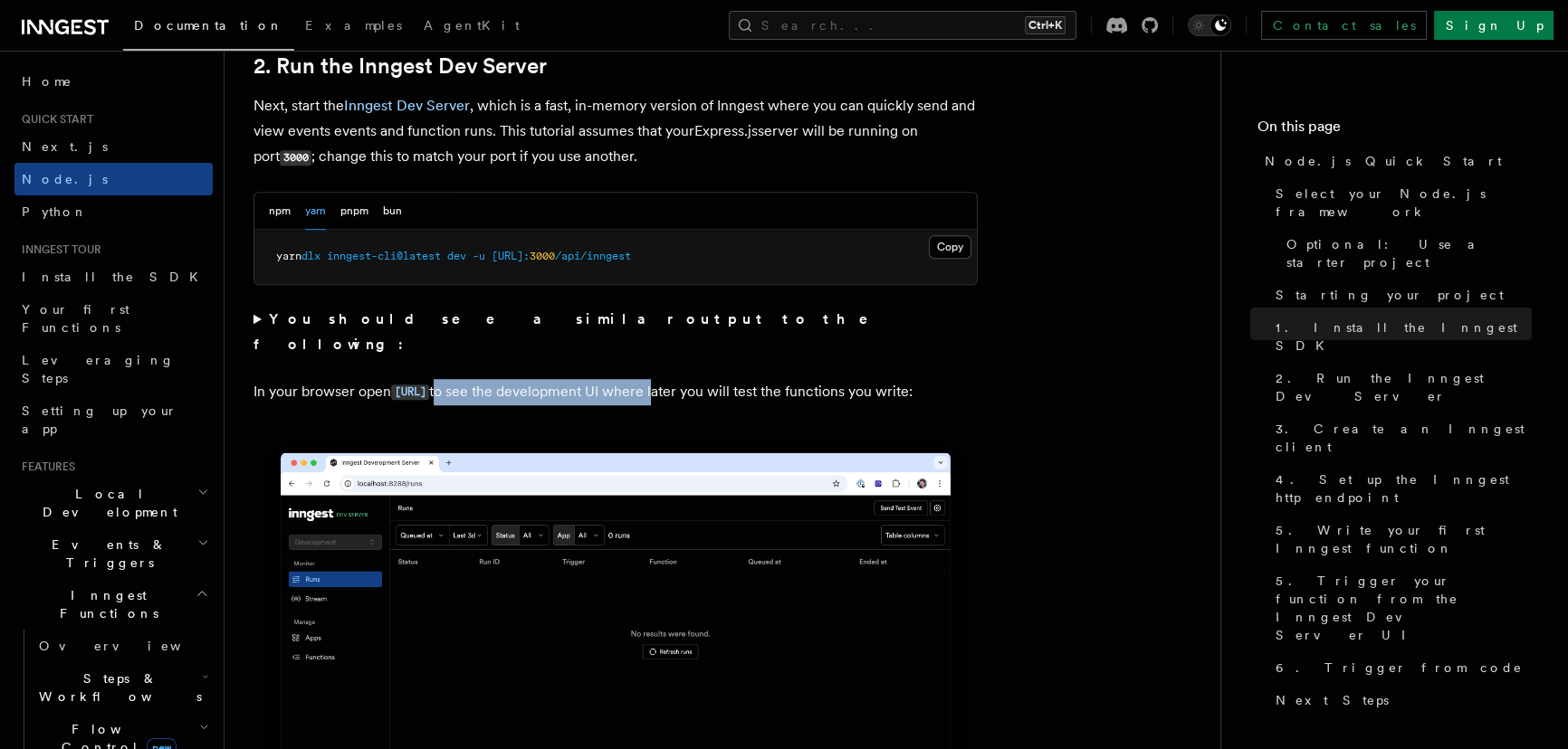
drag, startPoint x: 539, startPoint y: 361, endPoint x: 754, endPoint y: 376, distance: 215.5
click at [754, 379] on p "In your browser open [URL] to see the development UI where later you will test …" at bounding box center [615, 392] width 725 height 26
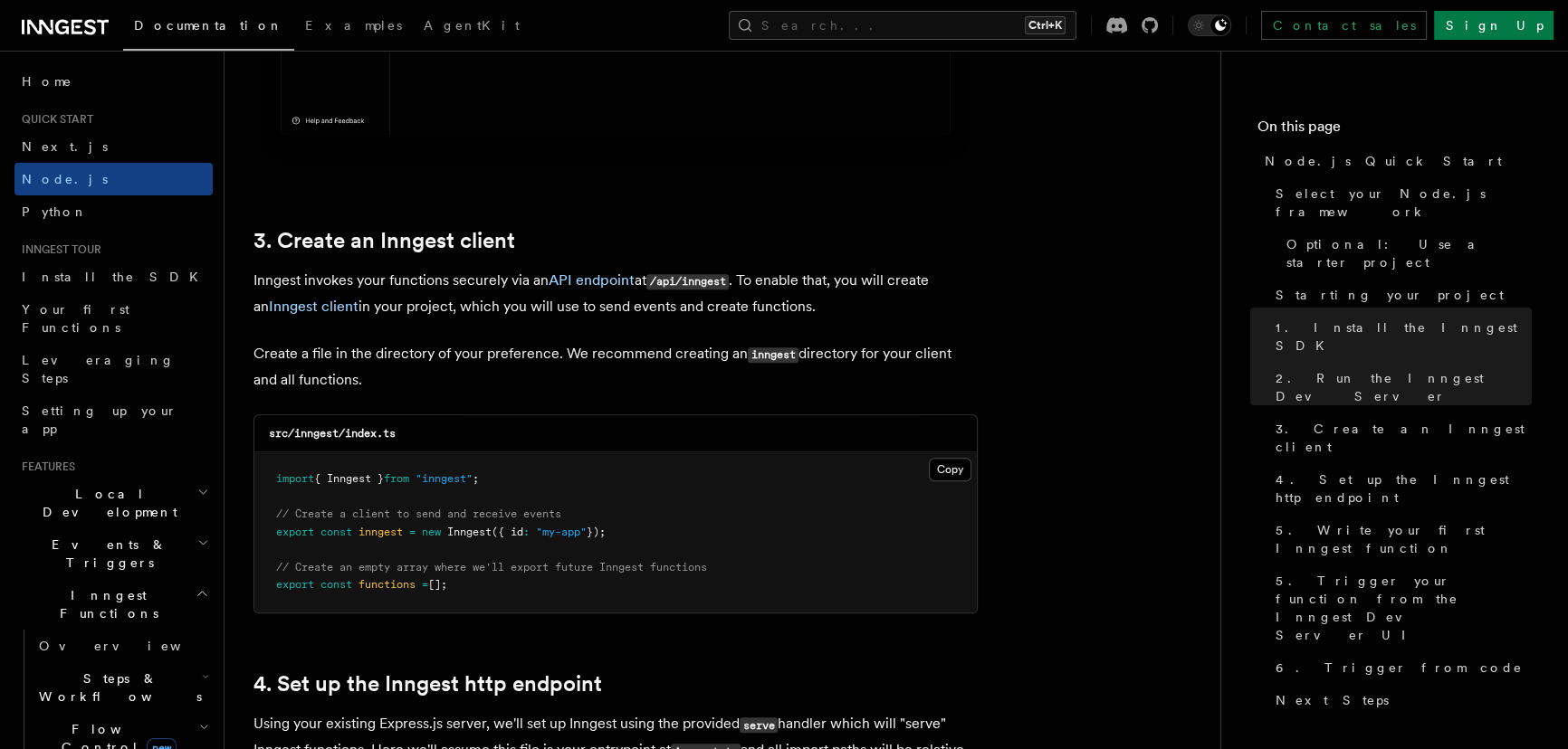
scroll to position [2164, 0]
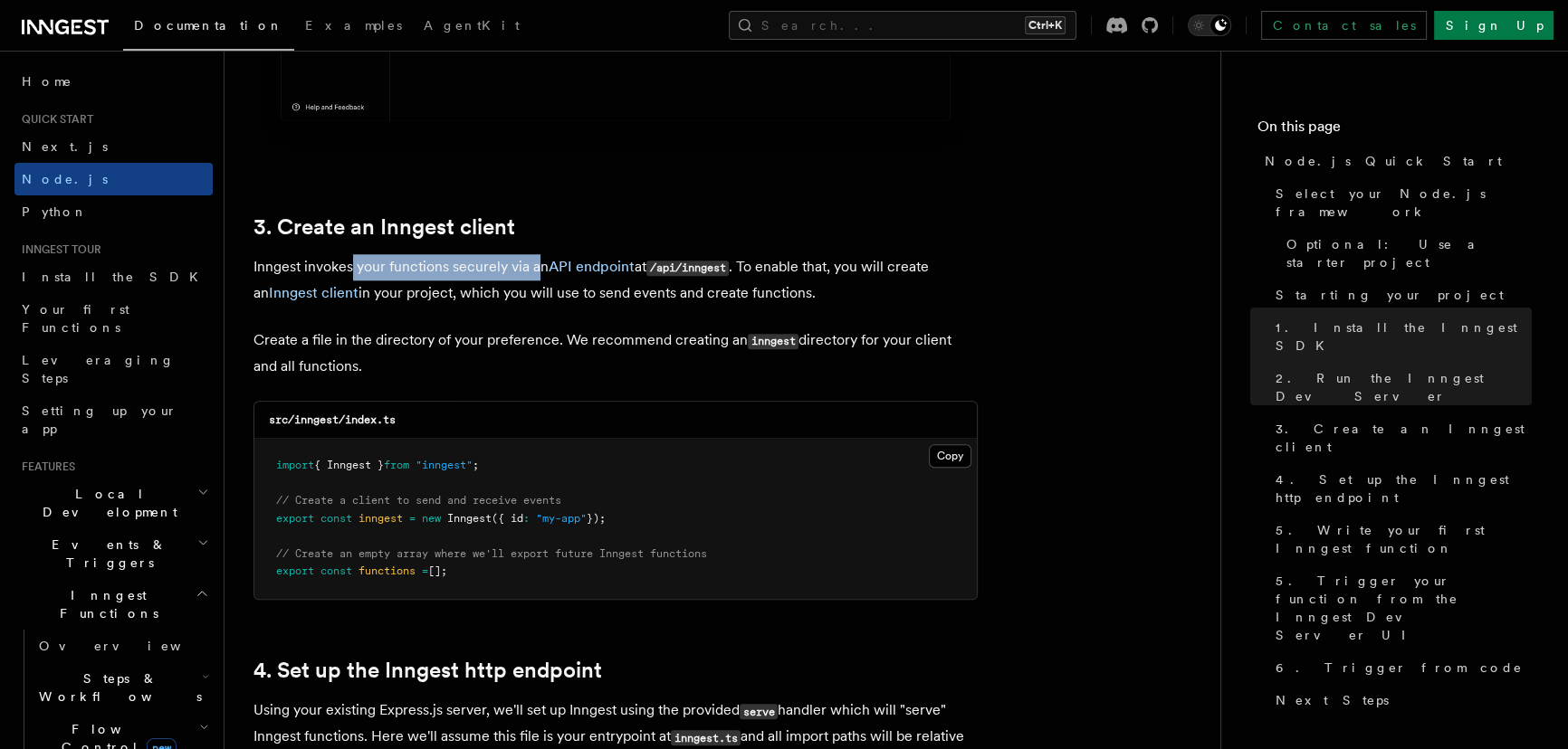
drag, startPoint x: 354, startPoint y: 268, endPoint x: 537, endPoint y: 263, distance: 183.1
click at [537, 263] on p "Inngest invokes your functions securely via an API endpoint at /api/inngest . T…" at bounding box center [615, 280] width 725 height 52
click at [496, 263] on p "Inngest invokes your functions securely via an API endpoint at /api/inngest . T…" at bounding box center [615, 280] width 725 height 52
drag, startPoint x: 747, startPoint y: 262, endPoint x: 808, endPoint y: 282, distance: 64.2
click at [808, 282] on p "Inngest invokes your functions securely via an API endpoint at /api/inngest . T…" at bounding box center [615, 280] width 725 height 52
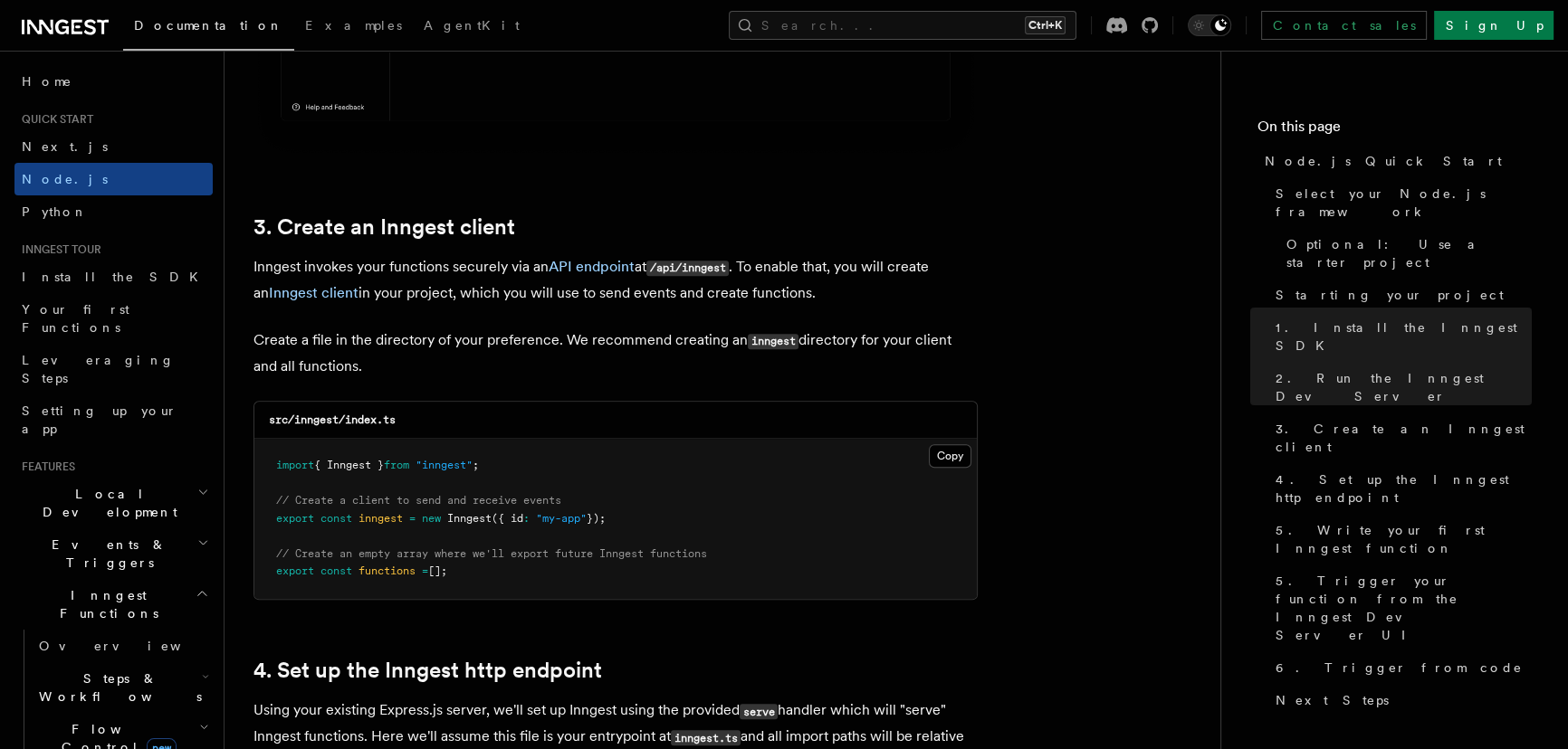
click at [808, 282] on p "Inngest invokes your functions securely via an API endpoint at /api/inngest . T…" at bounding box center [615, 280] width 725 height 52
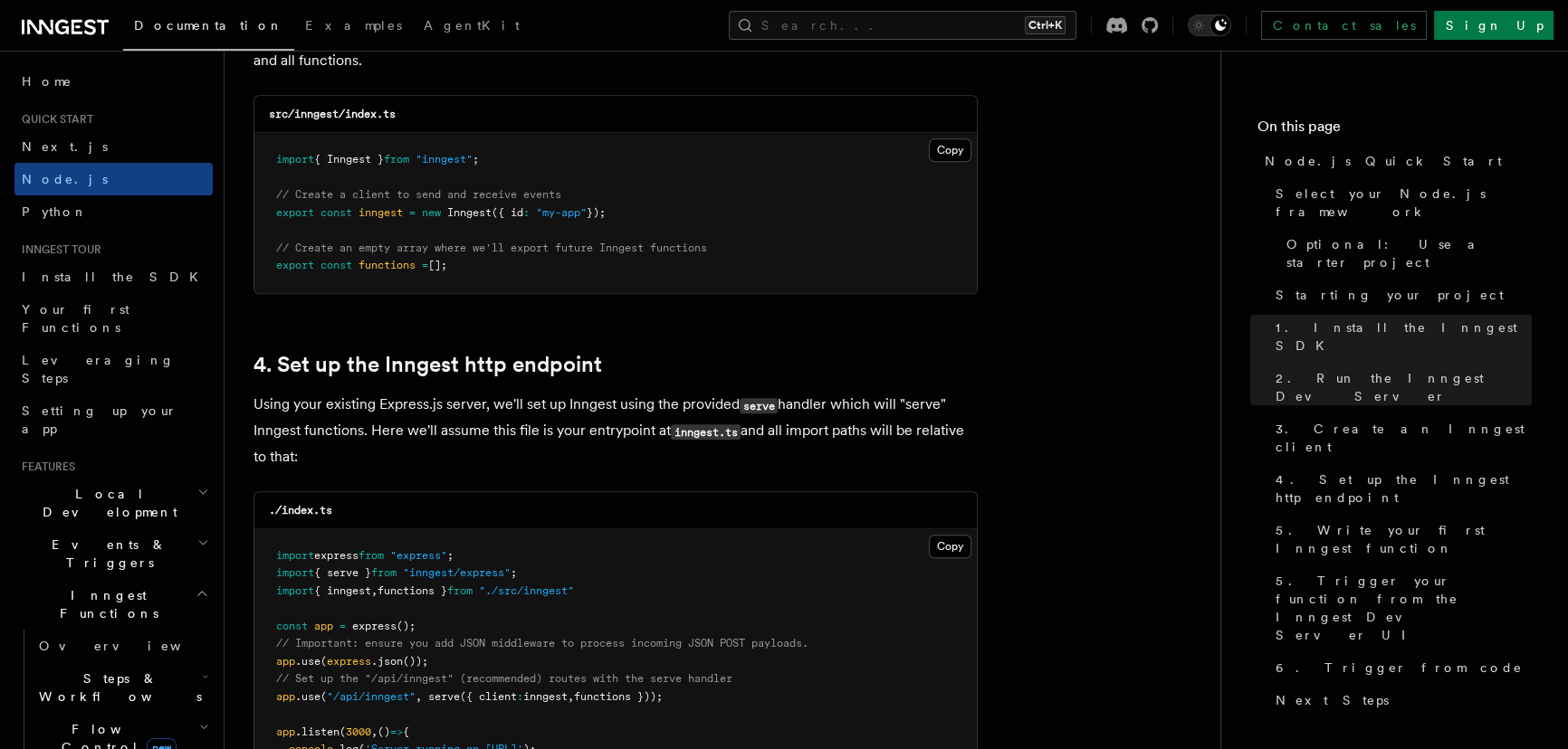
scroll to position [2526, 0]
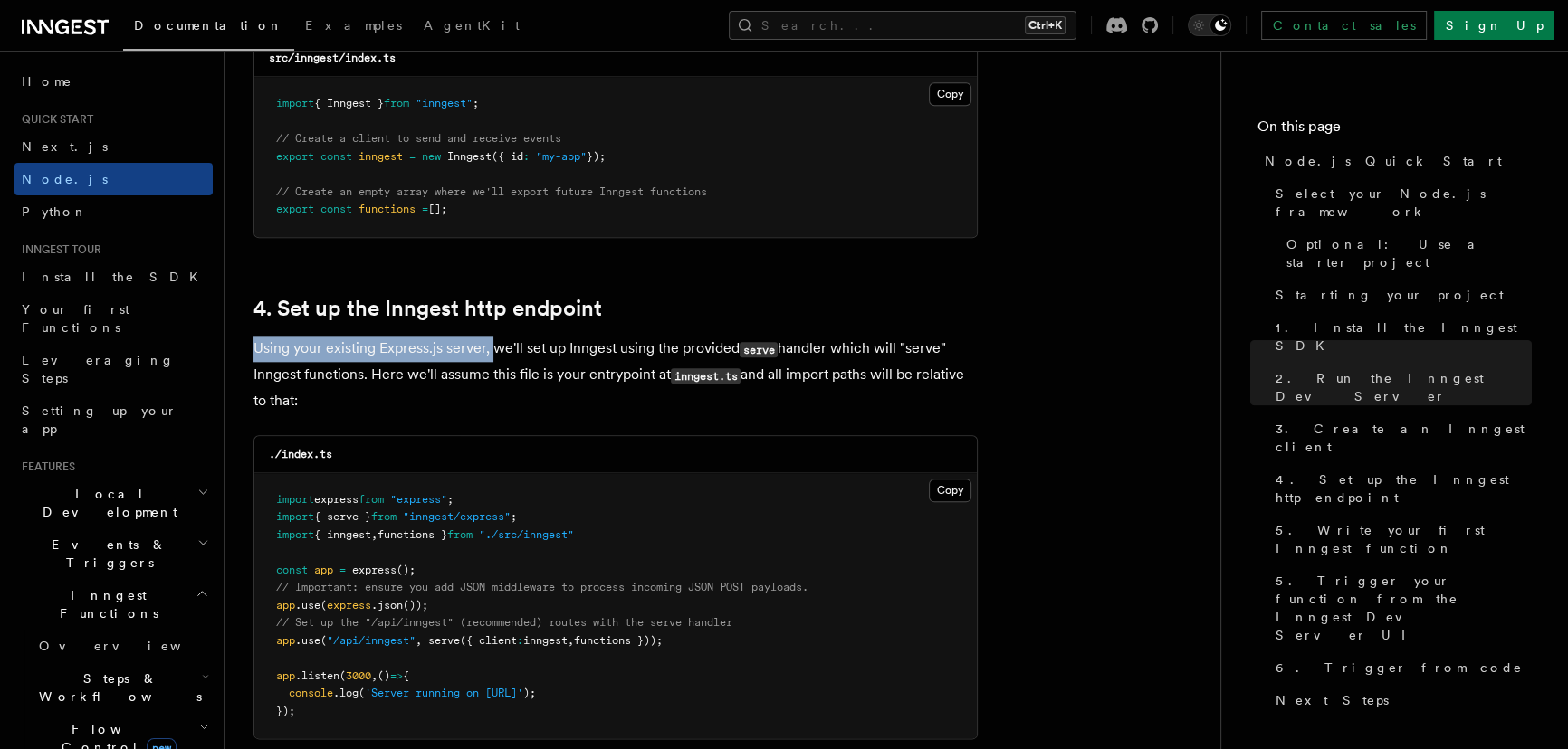
drag, startPoint x: 253, startPoint y: 345, endPoint x: 489, endPoint y: 352, distance: 236.1
click at [489, 352] on p "Using your existing Express.js server, we'll set up Inngest using the provided …" at bounding box center [615, 374] width 725 height 78
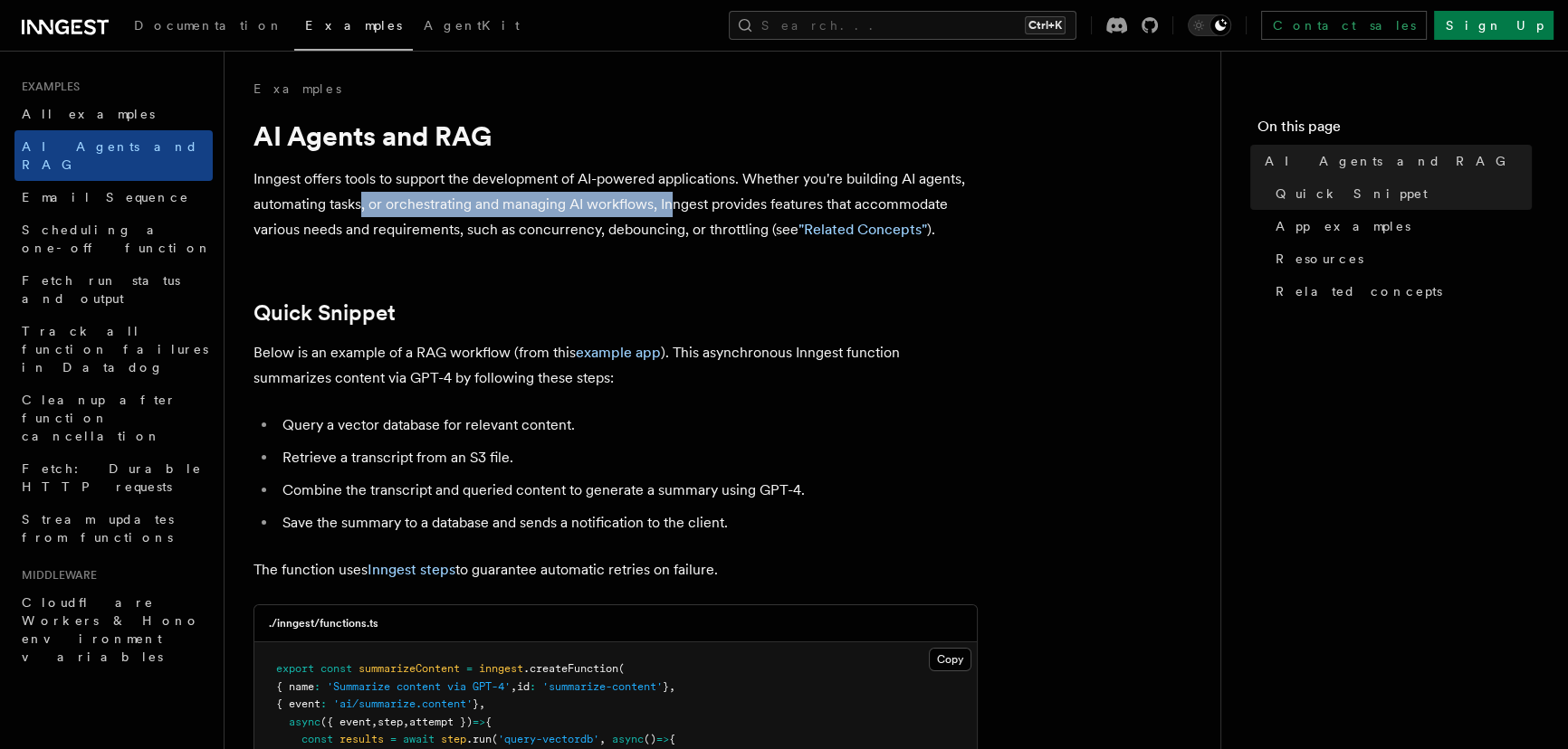
drag, startPoint x: 363, startPoint y: 202, endPoint x: 677, endPoint y: 195, distance: 314.1
click at [677, 195] on p "Inngest offers tools to support the development of AI-powered applications. Whe…" at bounding box center [615, 204] width 725 height 76
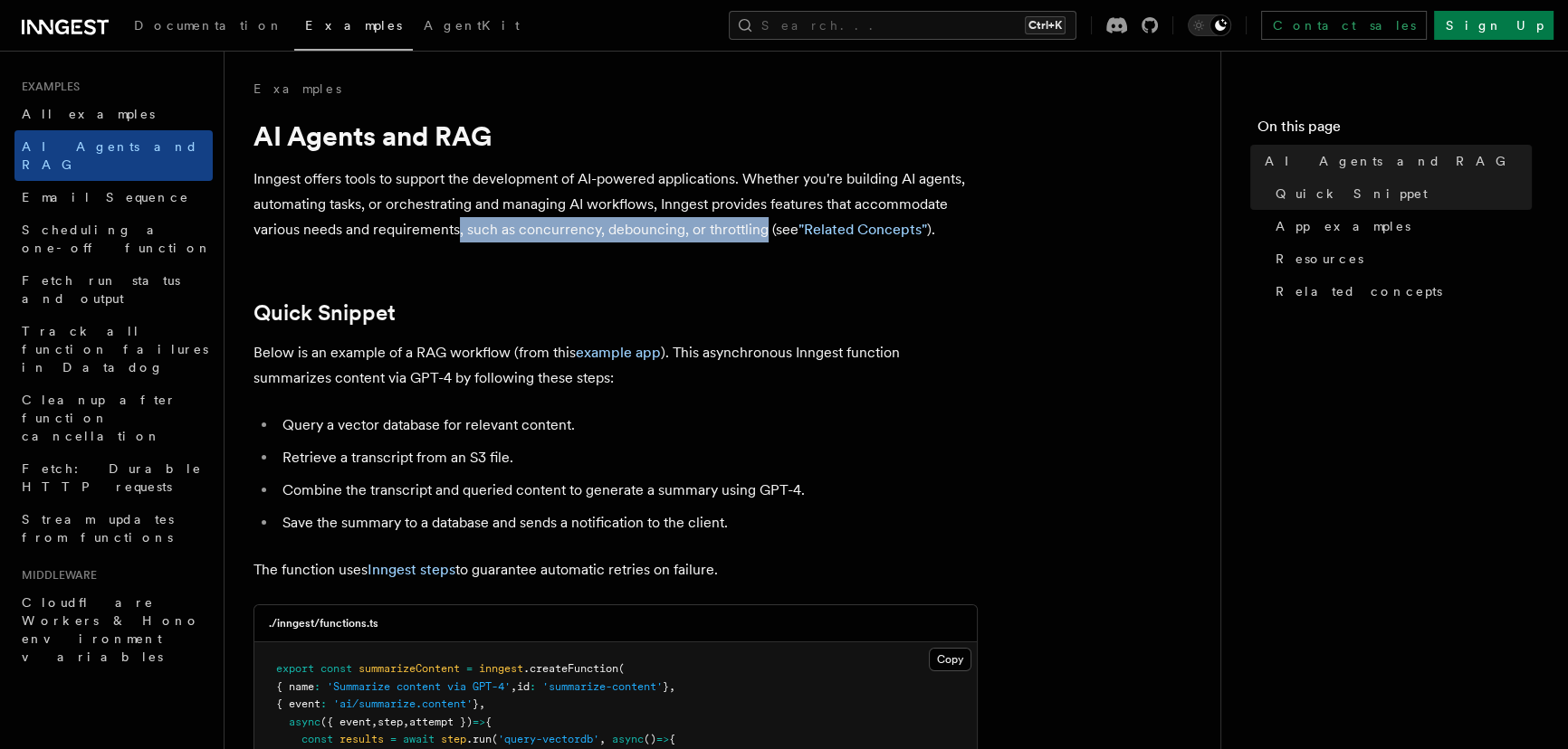
drag, startPoint x: 458, startPoint y: 231, endPoint x: 761, endPoint y: 226, distance: 303.0
click at [761, 226] on p "Inngest offers tools to support the development of AI-powered applications. Whe…" at bounding box center [615, 204] width 725 height 76
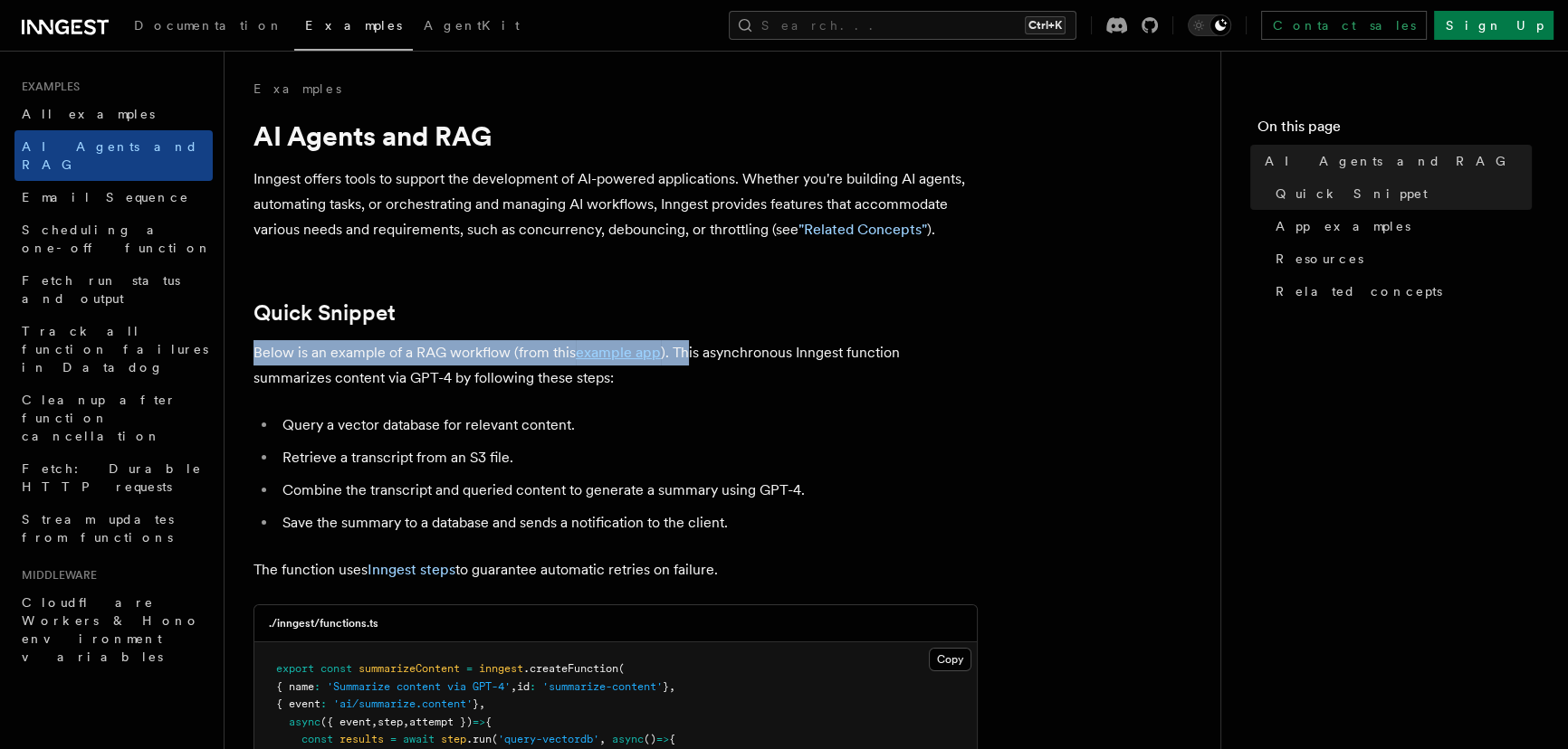
drag, startPoint x: 252, startPoint y: 353, endPoint x: 683, endPoint y: 351, distance: 431.0
click at [683, 351] on p "Below is an example of a RAG workflow (from this example app ). This asynchrono…" at bounding box center [615, 365] width 725 height 51
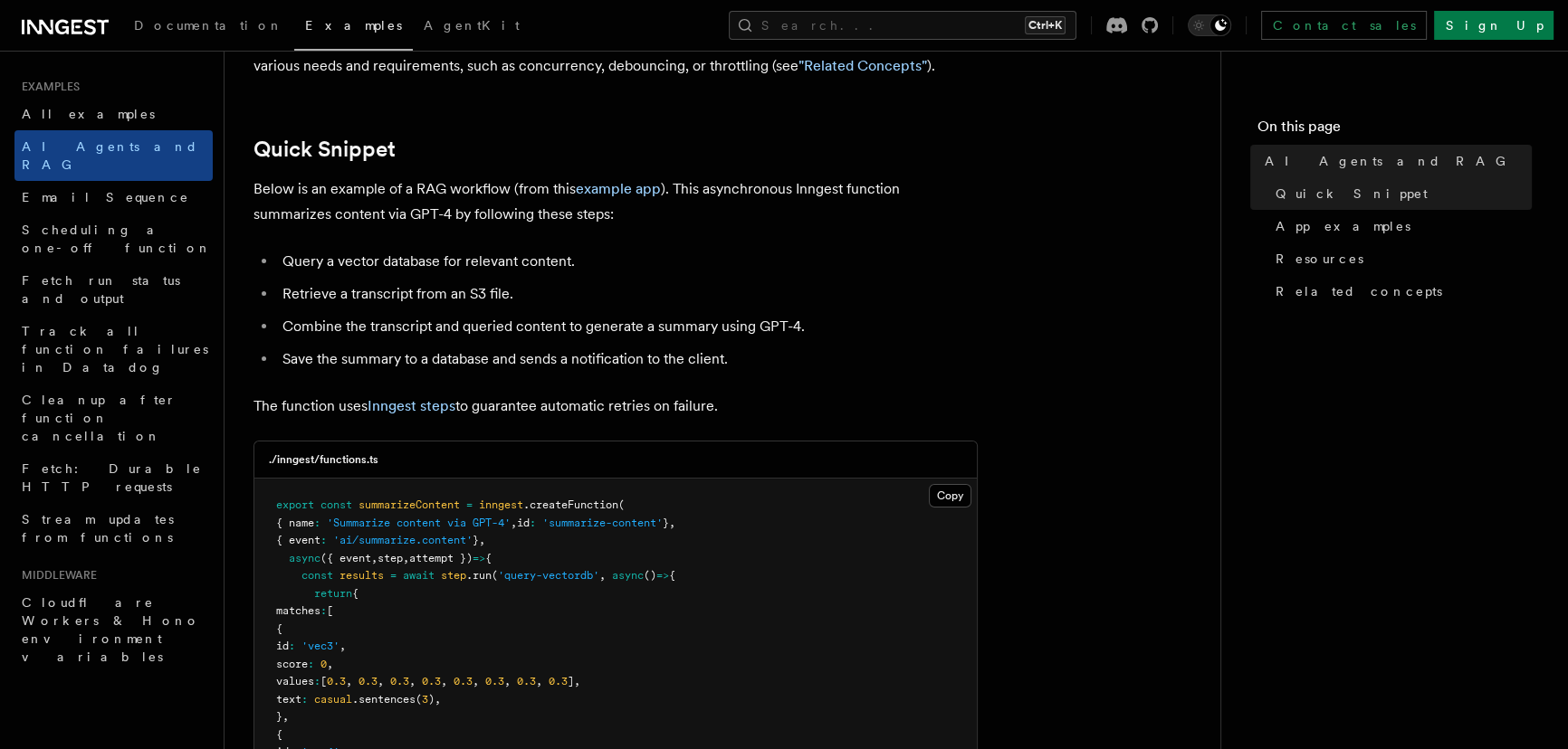
scroll to position [246, 0]
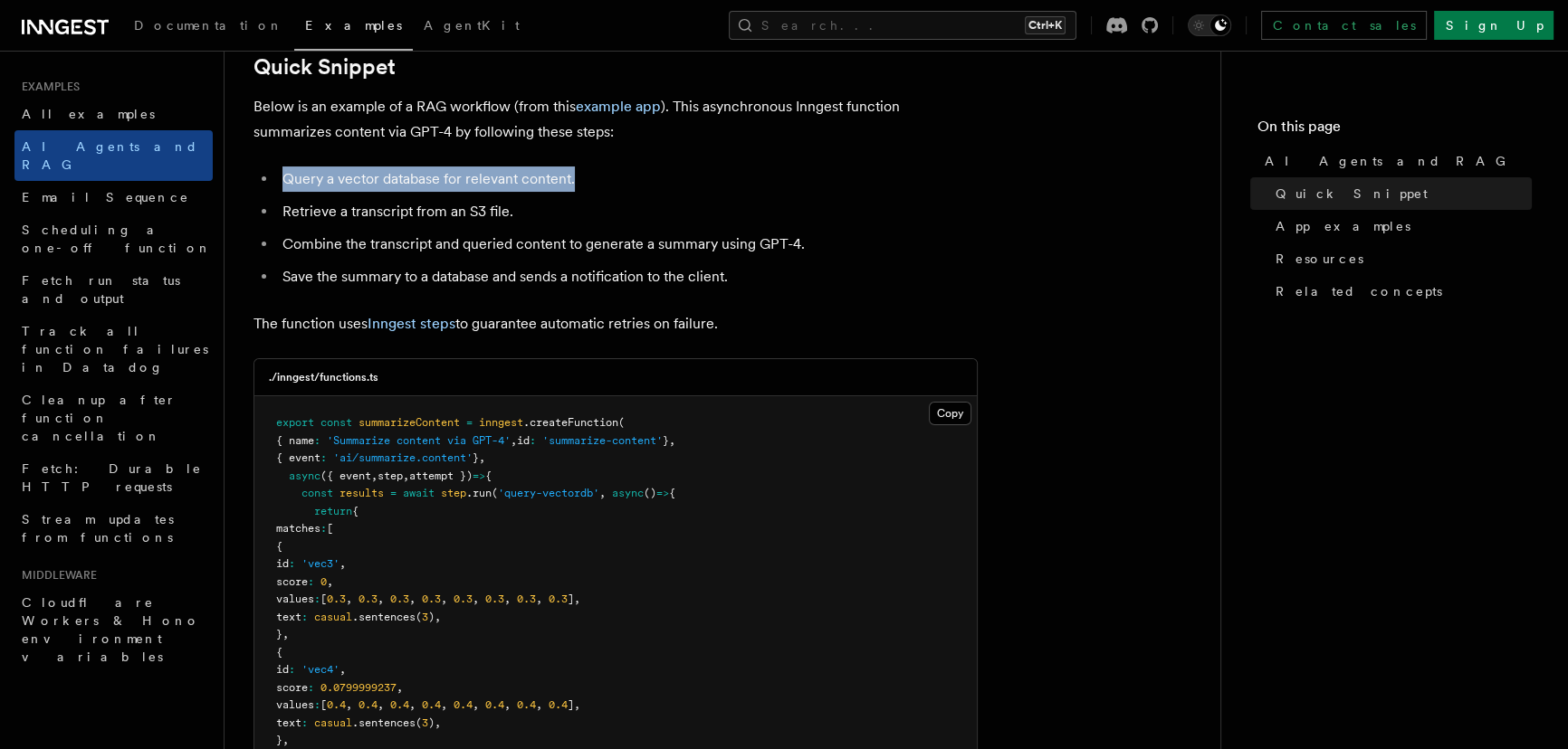
drag, startPoint x: 576, startPoint y: 178, endPoint x: 288, endPoint y: 173, distance: 288.0
click at [288, 173] on li "Query a vector database for relevant content." at bounding box center [627, 179] width 701 height 25
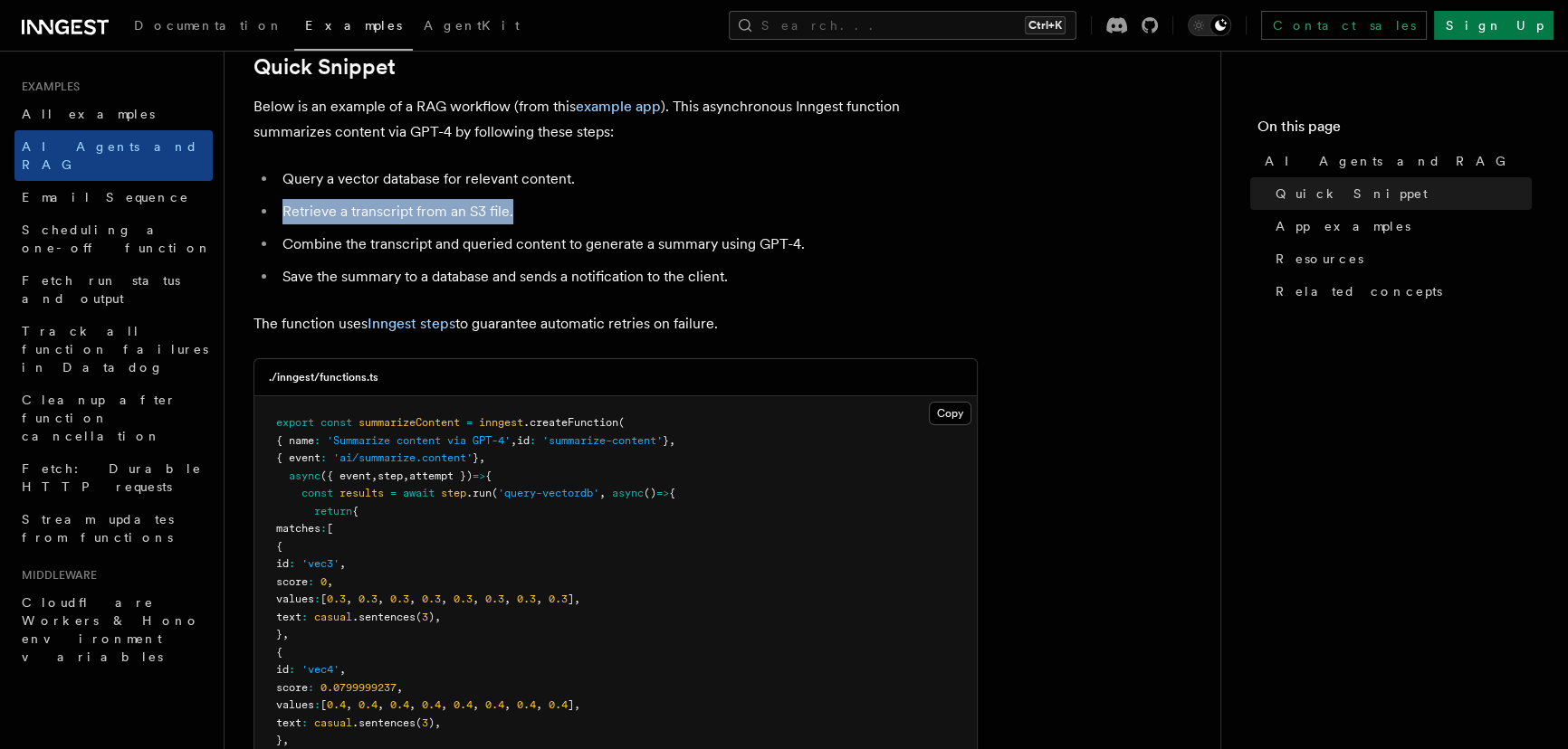
drag, startPoint x: 286, startPoint y: 206, endPoint x: 516, endPoint y: 207, distance: 230.0
click at [516, 207] on li "Retrieve a transcript from an S3 file." at bounding box center [627, 212] width 701 height 25
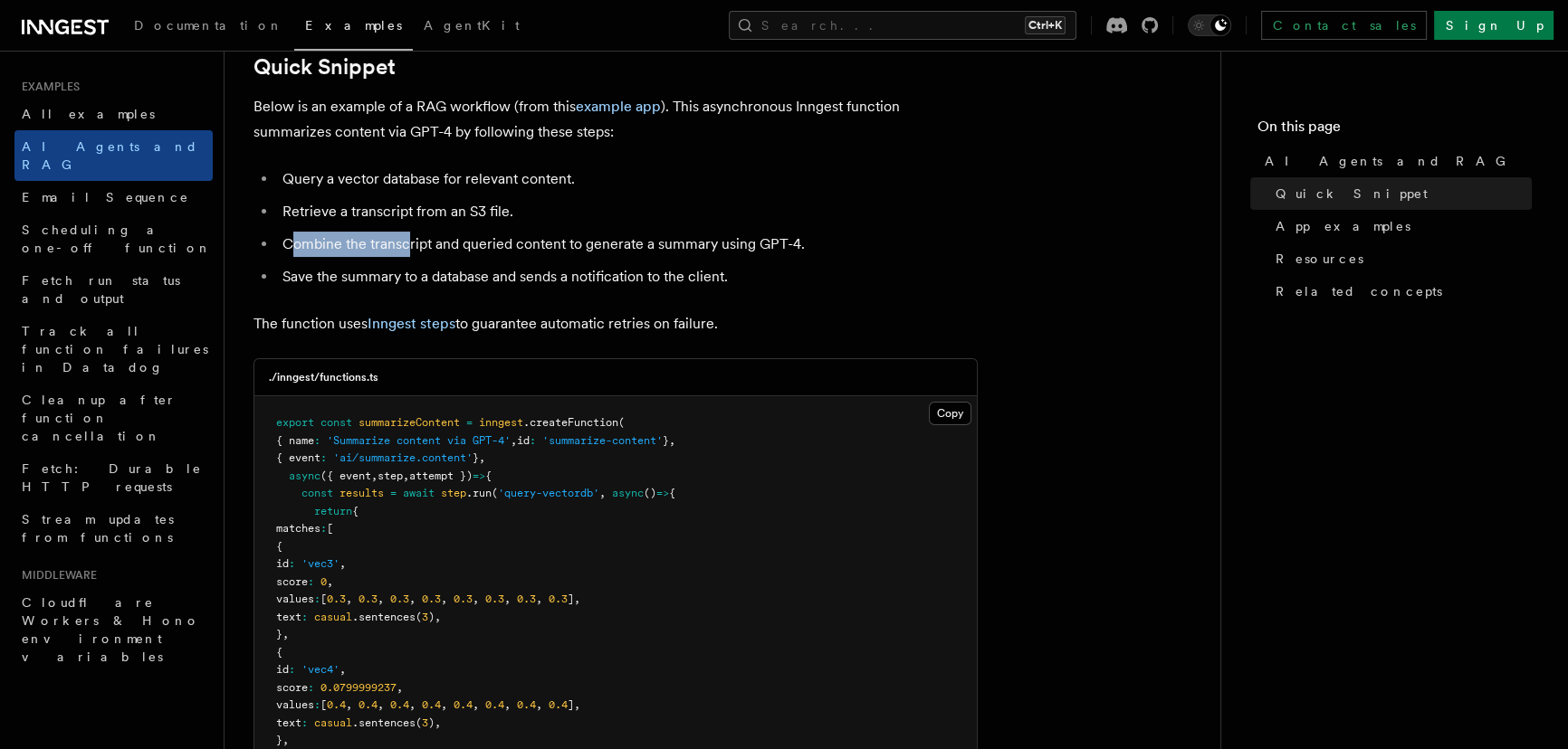
drag, startPoint x: 288, startPoint y: 244, endPoint x: 407, endPoint y: 240, distance: 119.1
click at [407, 240] on li "Combine the transcript and queried content to generate a summary using GPT-4." at bounding box center [627, 244] width 701 height 25
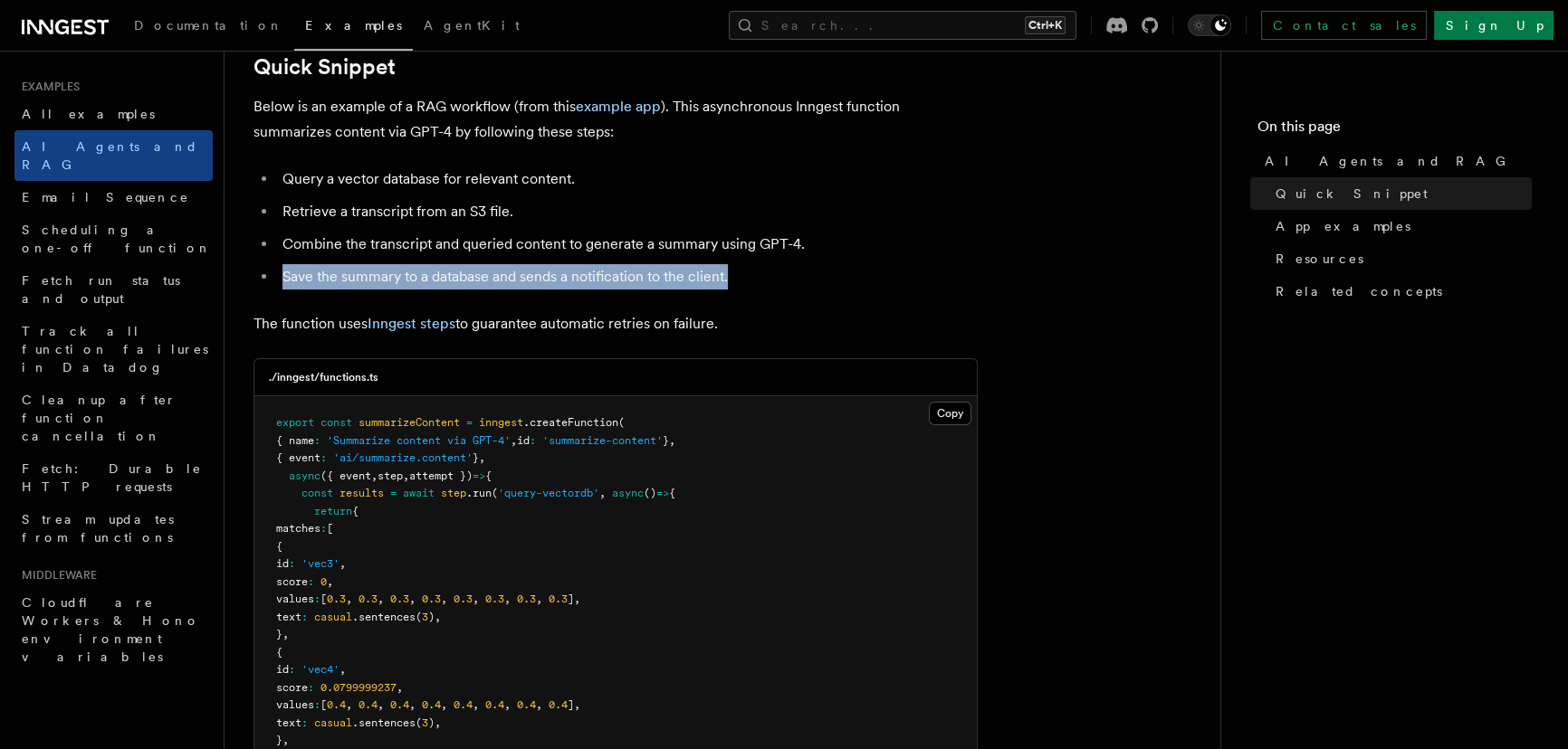
drag, startPoint x: 297, startPoint y: 281, endPoint x: 726, endPoint y: 271, distance: 429.1
click at [726, 271] on li "Save the summary to a database and sends a notification to the client." at bounding box center [627, 277] width 701 height 25
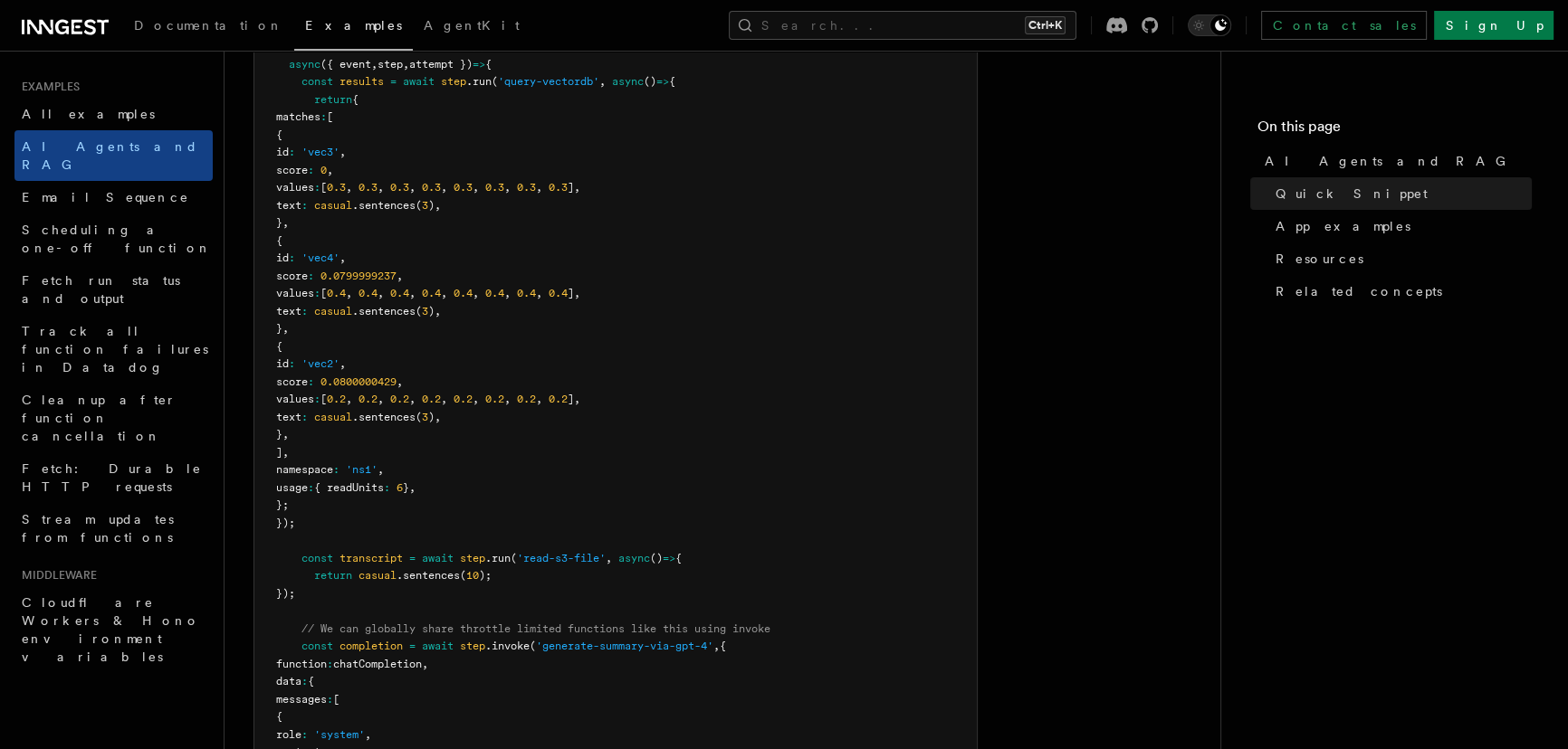
scroll to position [576, 0]
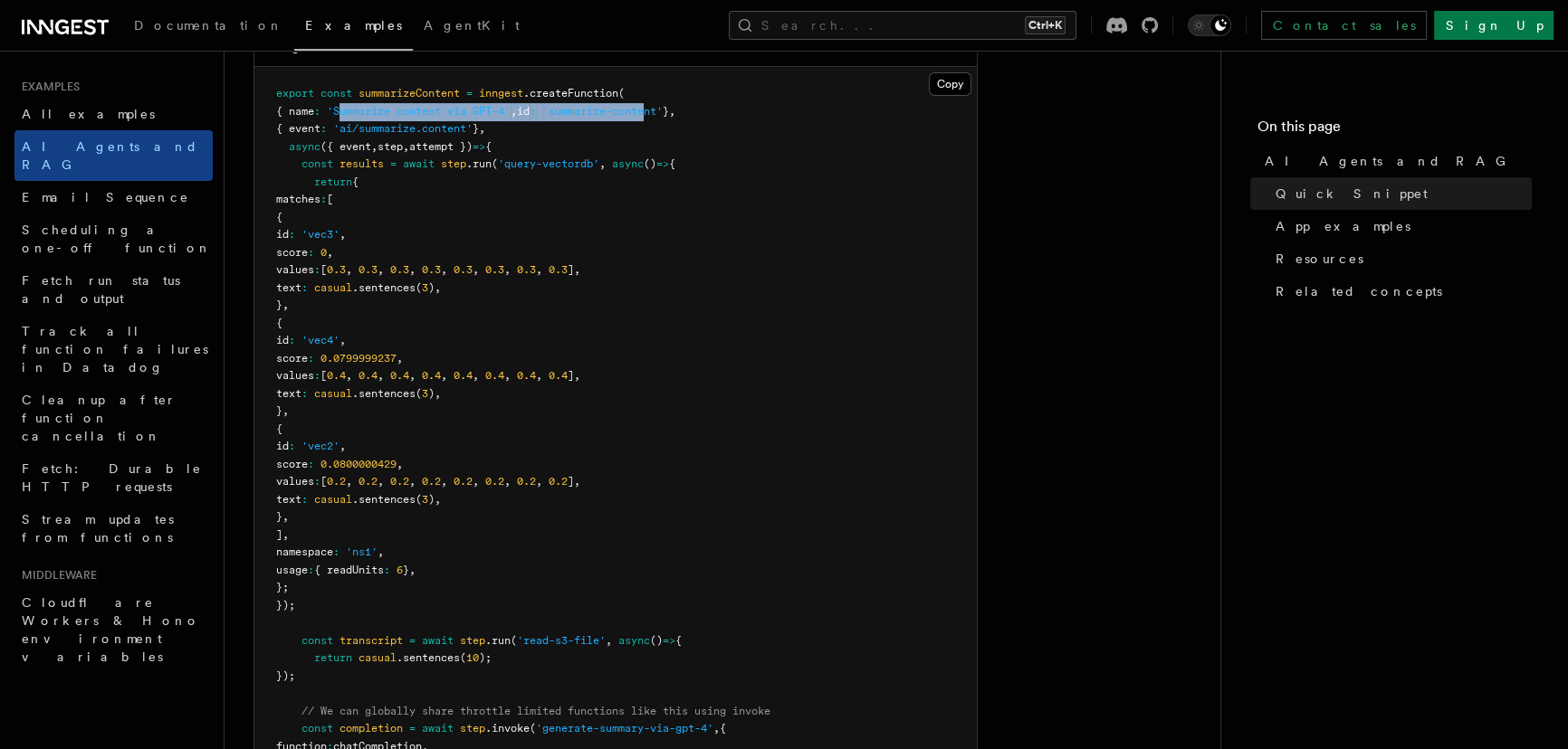
drag, startPoint x: 353, startPoint y: 107, endPoint x: 676, endPoint y: 106, distance: 323.0
click at [676, 106] on span "{ name : 'Summarize content via GPT-4' , id : 'summarize-content' } ," at bounding box center [475, 111] width 400 height 12
click at [662, 106] on span "'summarize-content'" at bounding box center [603, 111] width 121 height 12
drag, startPoint x: 348, startPoint y: 131, endPoint x: 526, endPoint y: 124, distance: 178.1
click at [526, 124] on pre "export const summarizeContent = inngest .createFunction ( { name : 'Summarize c…" at bounding box center [615, 676] width 723 height 1218
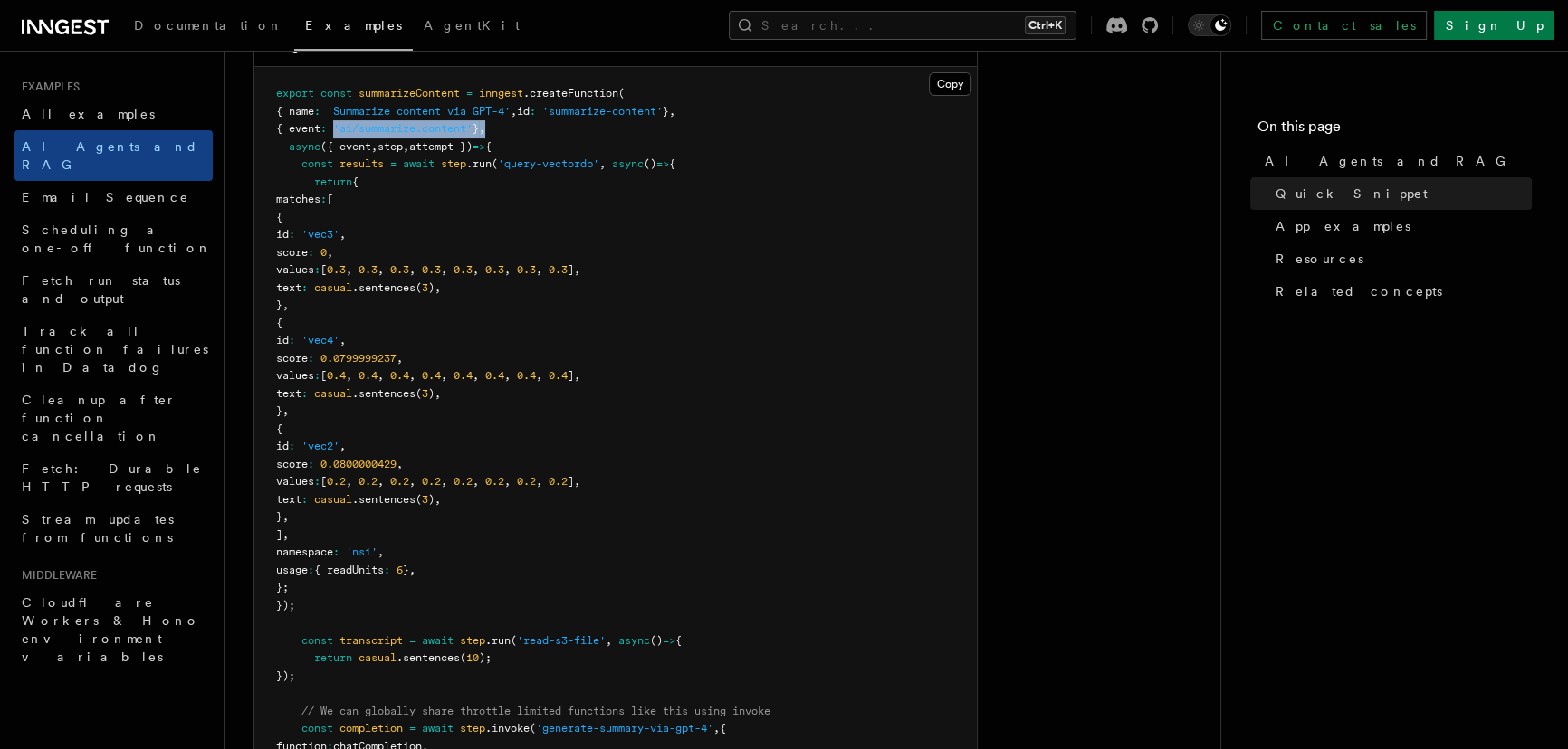
click at [526, 124] on pre "export const summarizeContent = inngest .createFunction ( { name : 'Summarize c…" at bounding box center [615, 676] width 723 height 1218
click at [532, 145] on pre "export const summarizeContent = inngest .createFunction ( { name : 'Summarize c…" at bounding box center [615, 676] width 723 height 1218
drag, startPoint x: 343, startPoint y: 164, endPoint x: 473, endPoint y: 163, distance: 130.0
click at [473, 163] on span "const results = await step .run ( 'query-vectordb' , async () => {" at bounding box center [475, 163] width 400 height 12
click at [473, 163] on span ".run" at bounding box center [478, 163] width 25 height 12
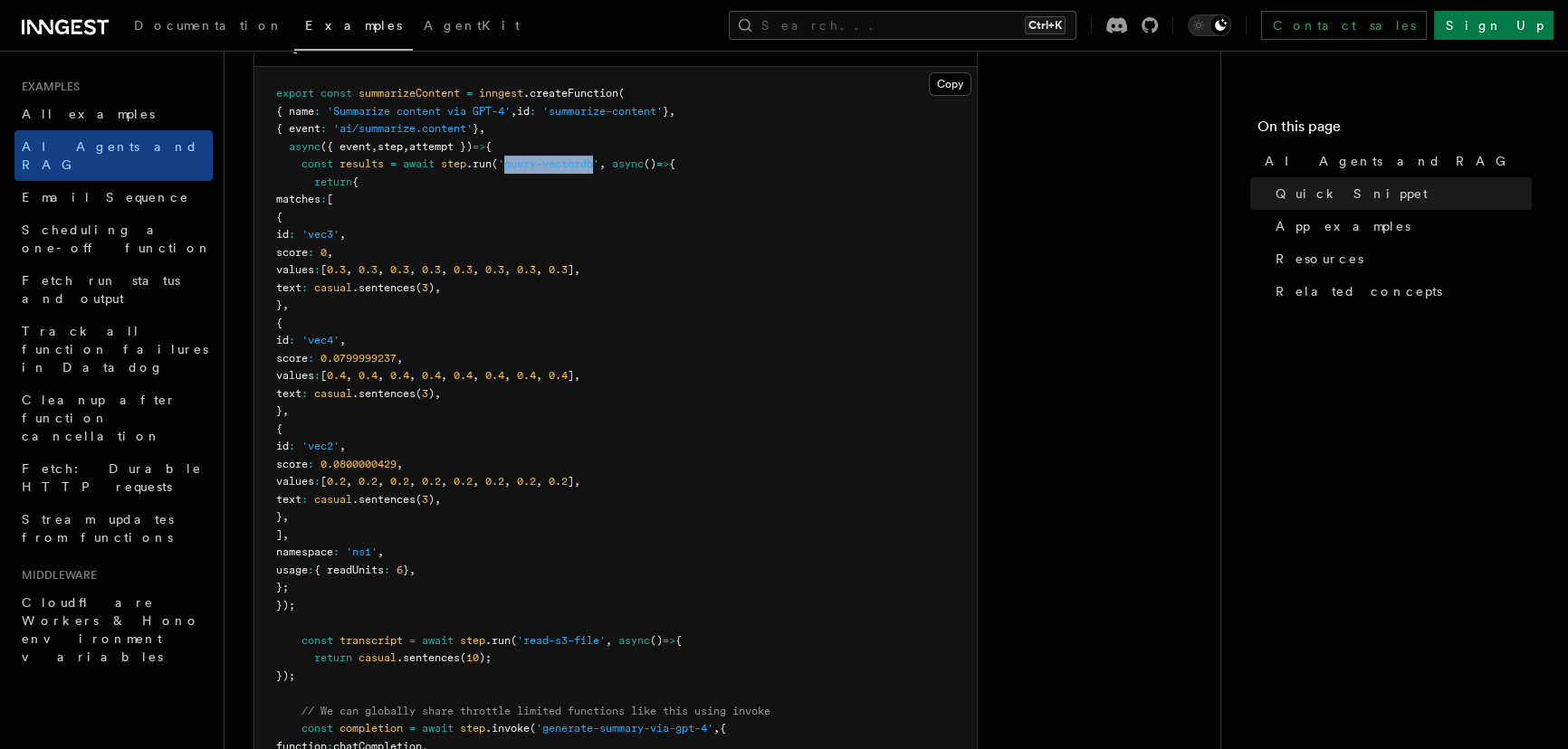
drag, startPoint x: 507, startPoint y: 162, endPoint x: 600, endPoint y: 162, distance: 93.0
click at [599, 162] on span "'query-vectordb'" at bounding box center [548, 163] width 102 height 12
drag, startPoint x: 325, startPoint y: 198, endPoint x: 370, endPoint y: 533, distance: 338.0
click at [370, 533] on pre "export const summarizeContent = inngest .createFunction ( { name : 'Summarize c…" at bounding box center [615, 676] width 723 height 1218
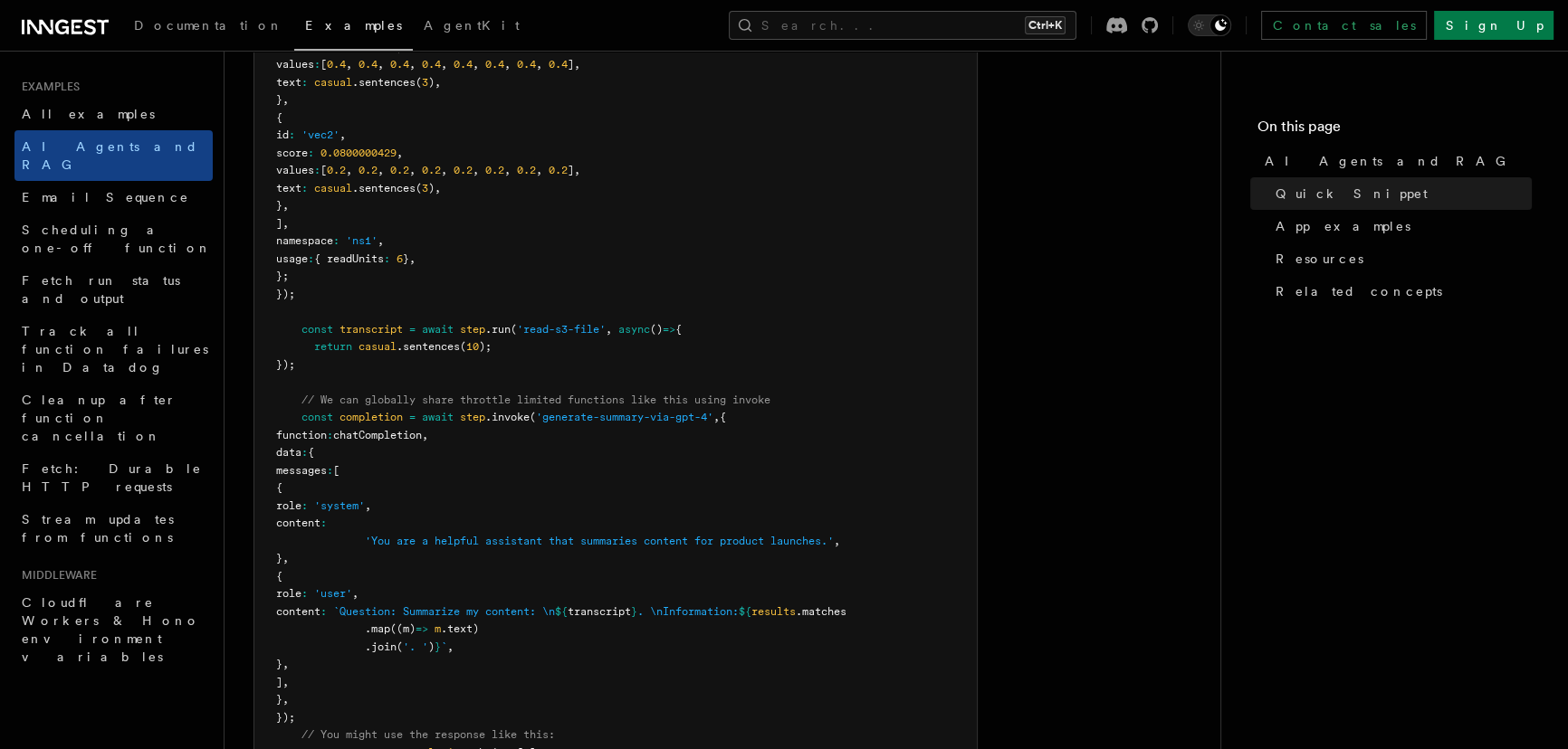
scroll to position [892, 0]
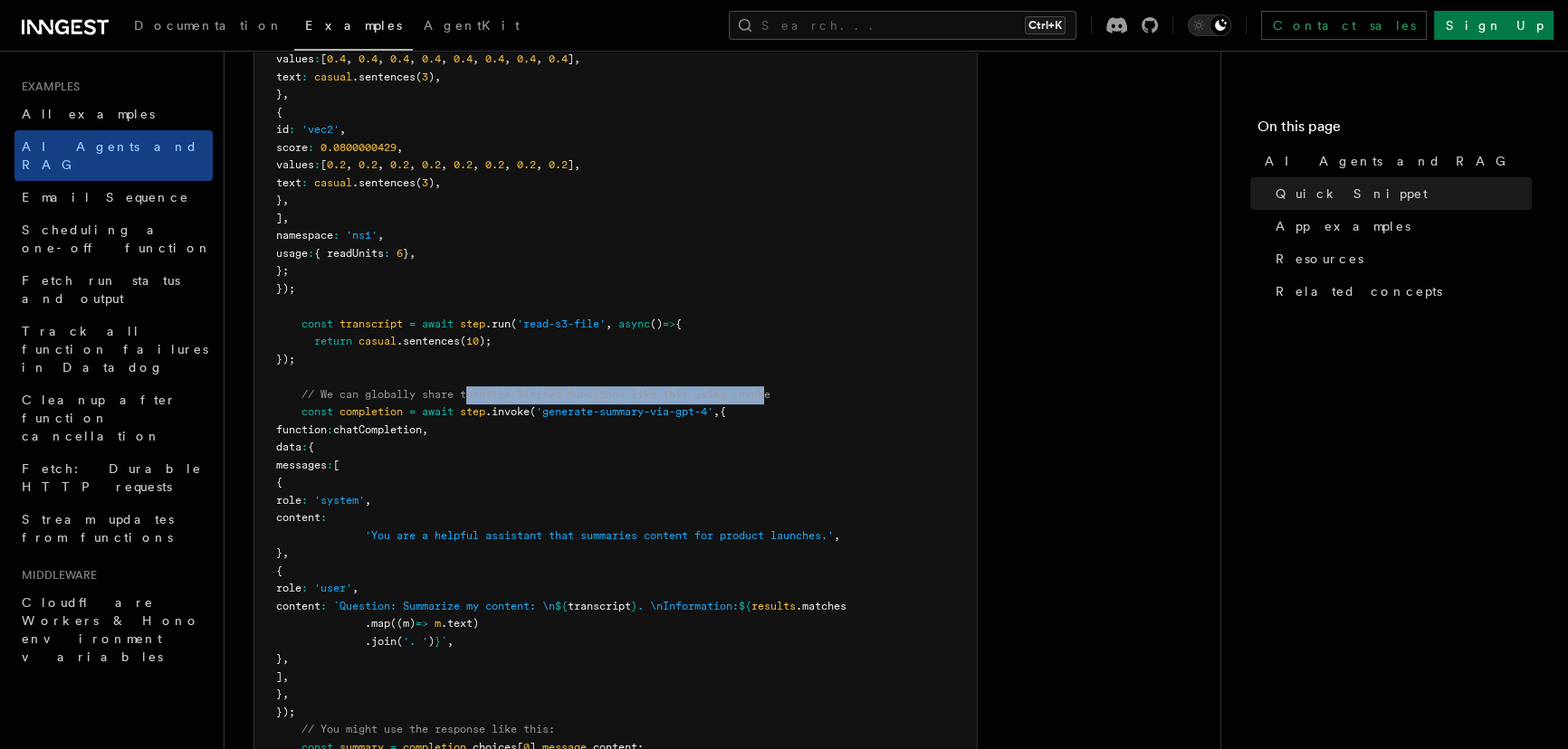
drag, startPoint x: 470, startPoint y: 397, endPoint x: 777, endPoint y: 392, distance: 307.0
click at [771, 392] on span "// We can globally share throttle limited functions like this using invoke" at bounding box center [536, 394] width 469 height 12
click at [405, 430] on span "chatCompletion" at bounding box center [378, 429] width 89 height 12
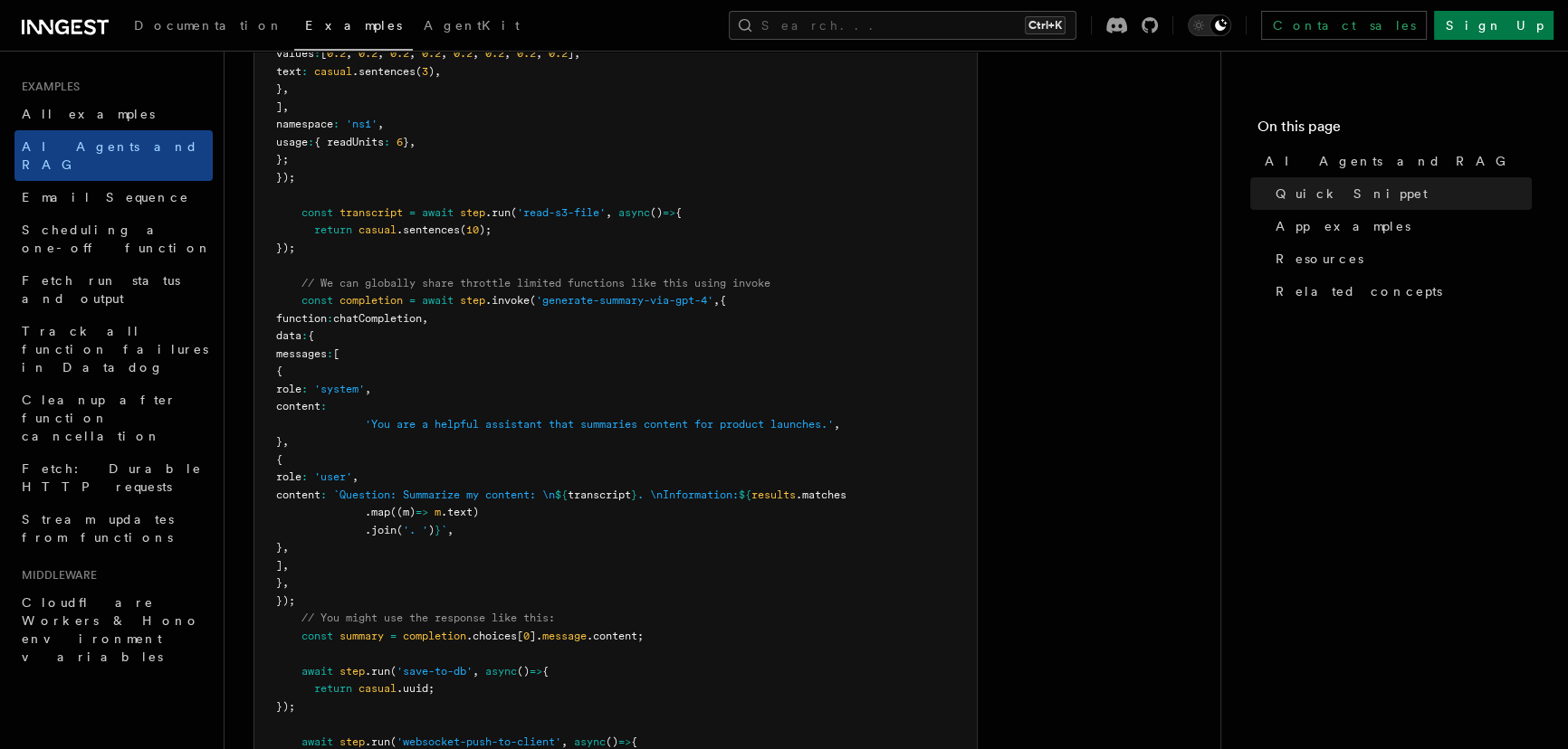
scroll to position [1049, 0]
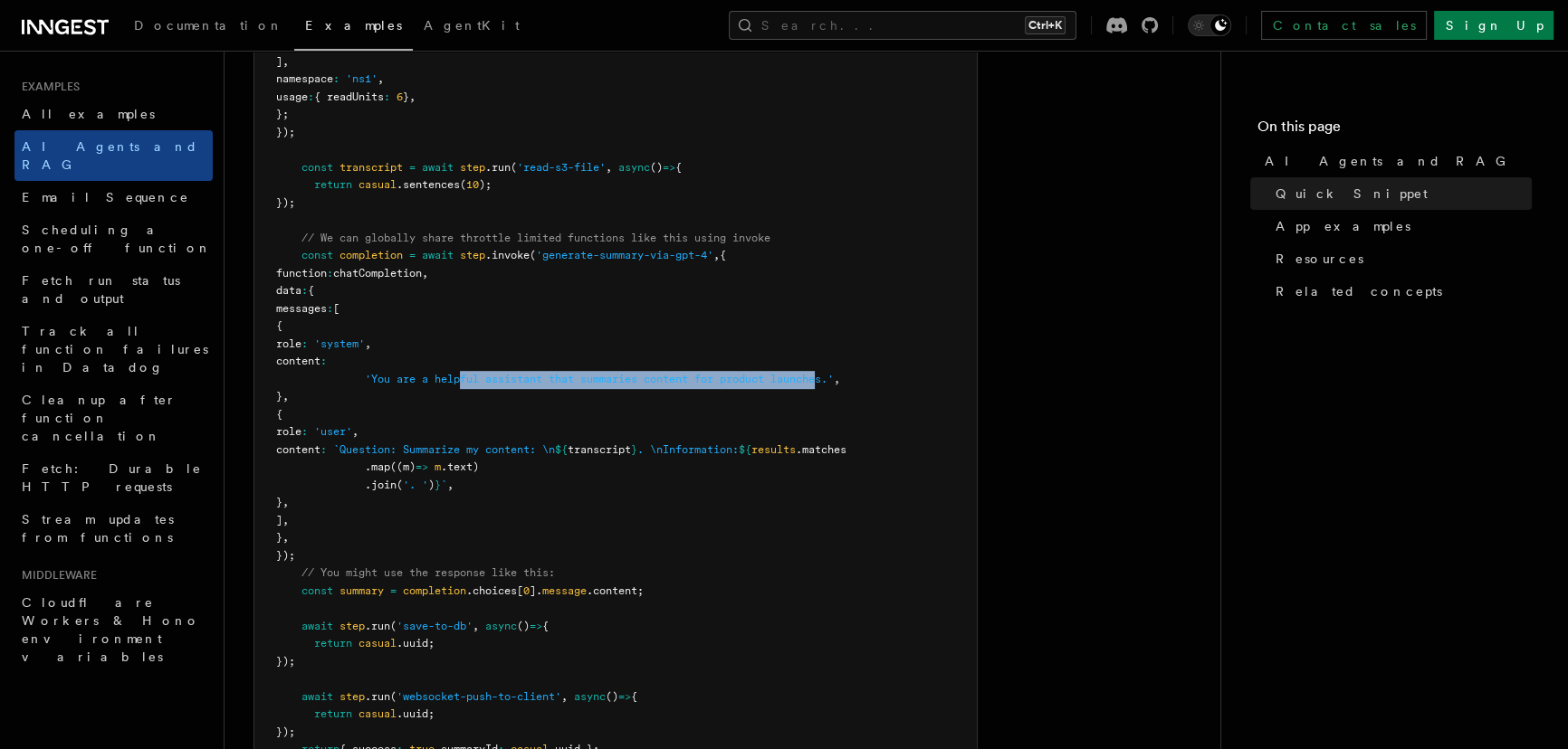
drag, startPoint x: 467, startPoint y: 380, endPoint x: 832, endPoint y: 380, distance: 365.0
click at [832, 380] on span "'You are a helpful assistant that summaries content for product launches.'" at bounding box center [599, 378] width 469 height 12
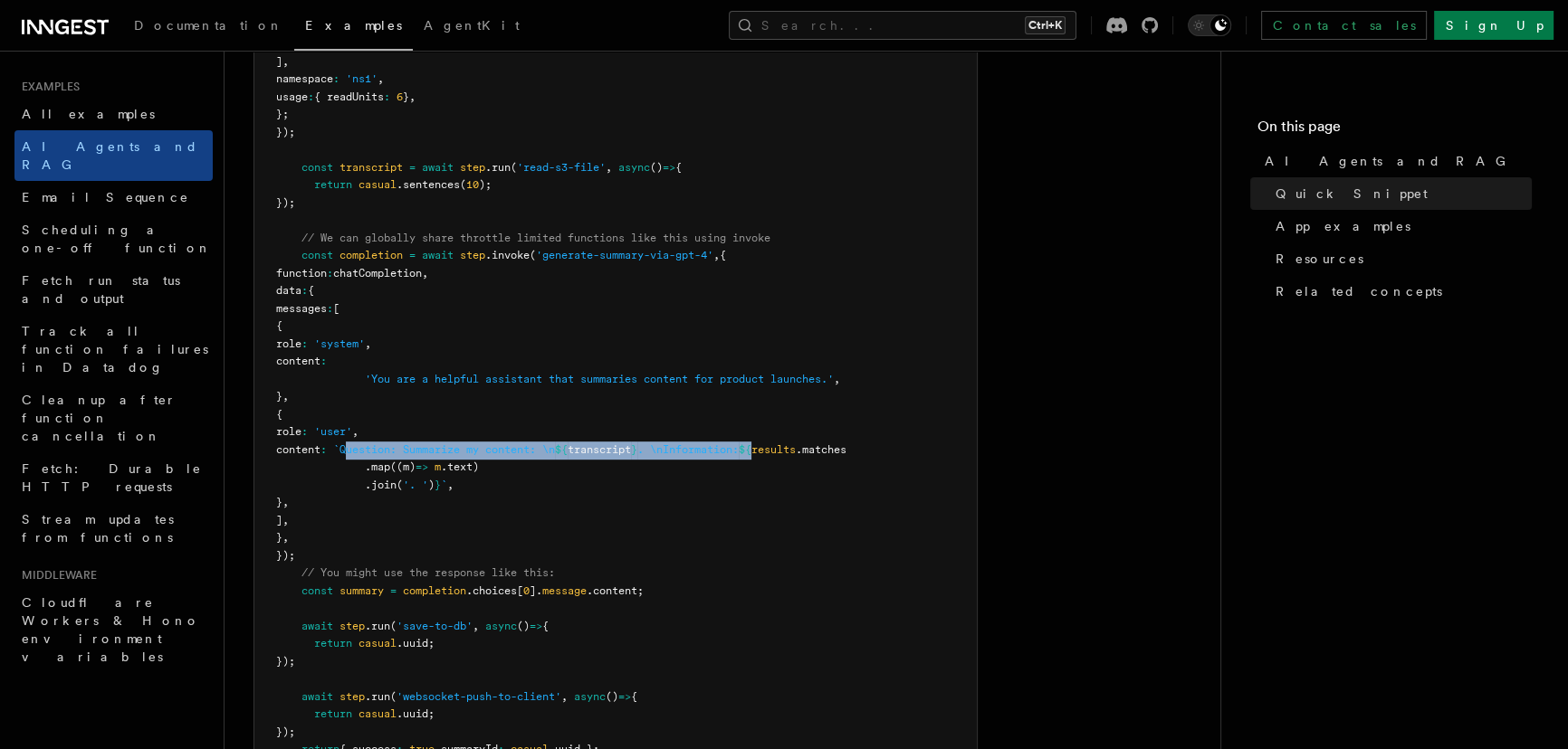
drag, startPoint x: 425, startPoint y: 445, endPoint x: 850, endPoint y: 444, distance: 425.0
click at [846, 444] on span "content : `Question: Summarize my content: \n ${ transcript } . \nInformation: …" at bounding box center [561, 449] width 570 height 12
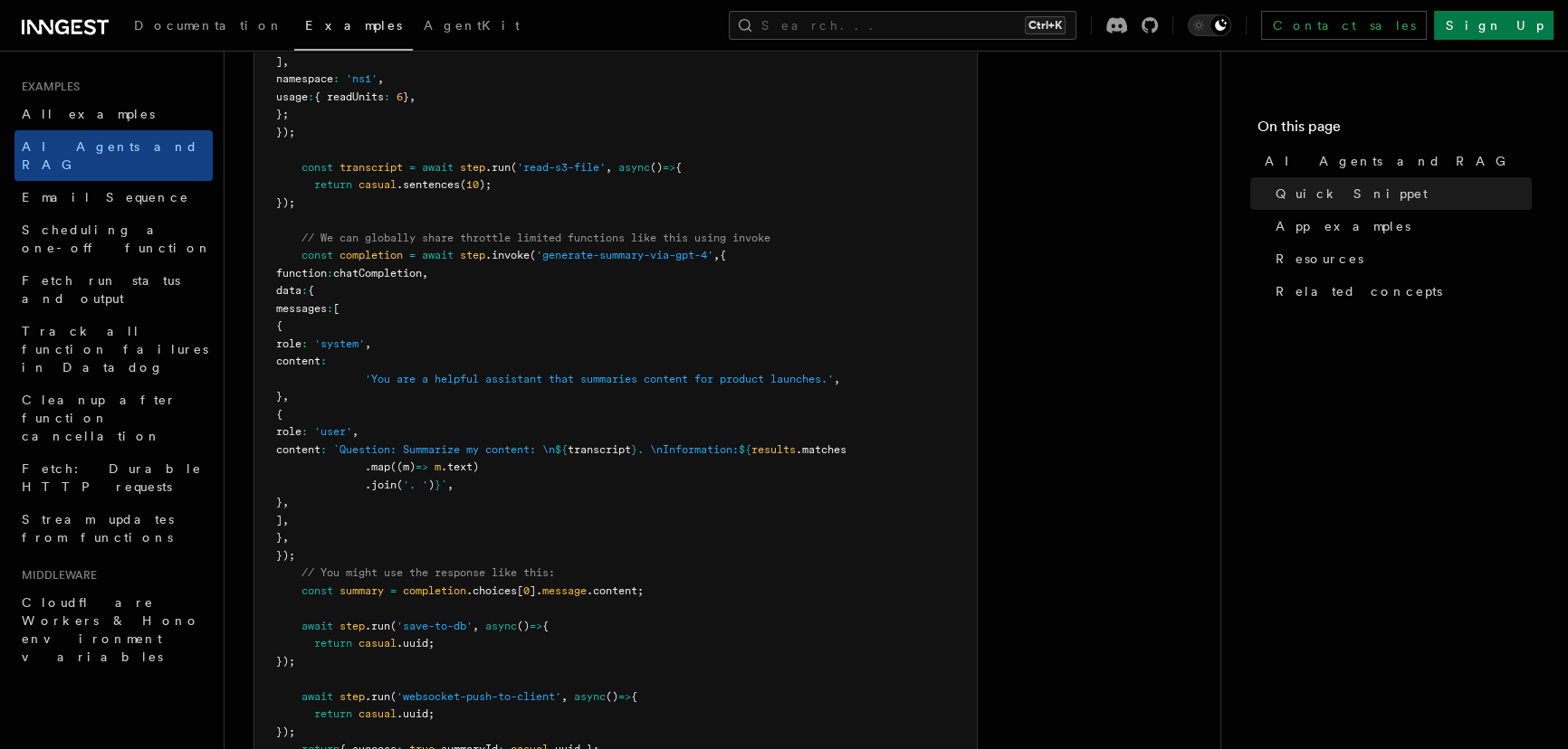
click at [796, 444] on span "results" at bounding box center [773, 449] width 44 height 12
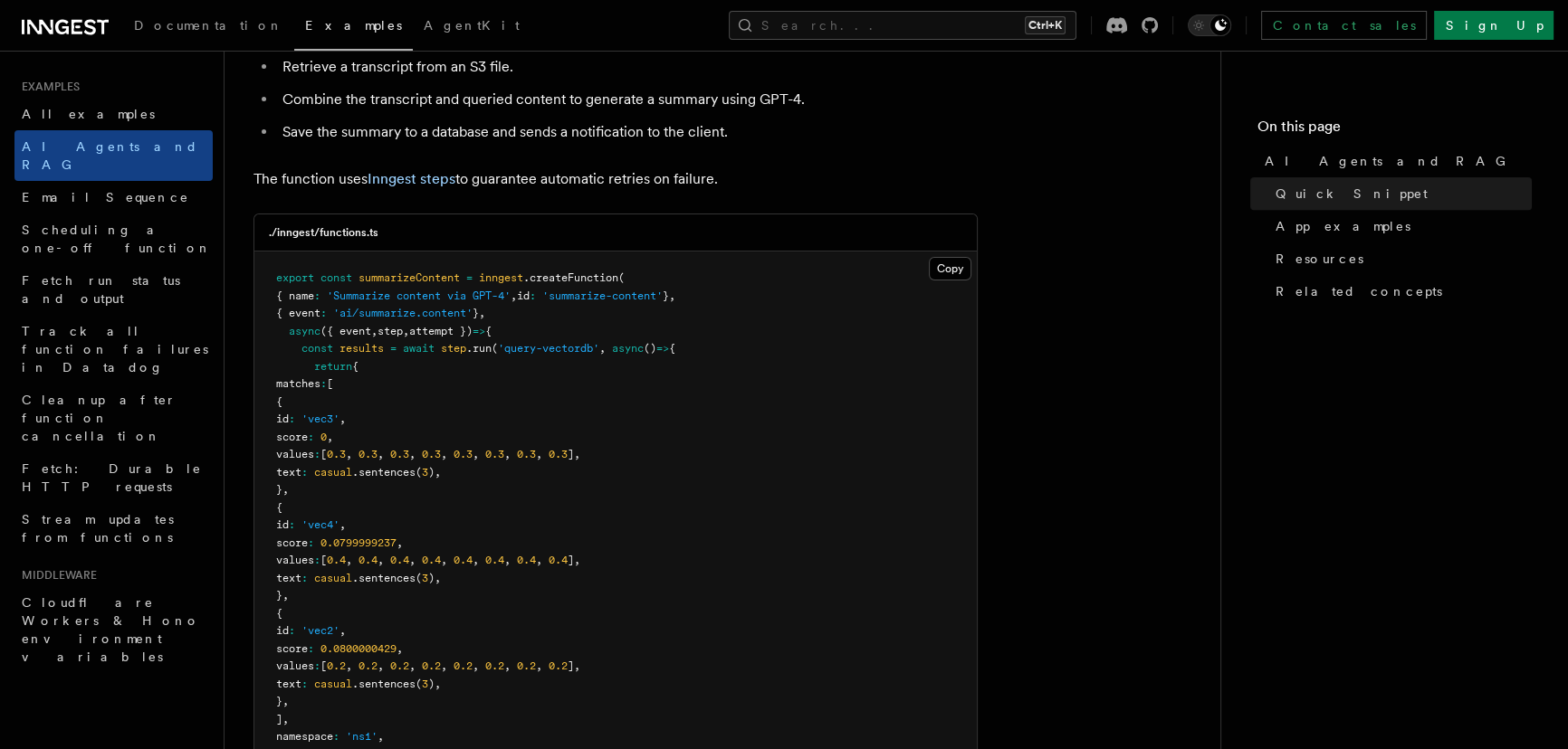
scroll to position [334, 0]
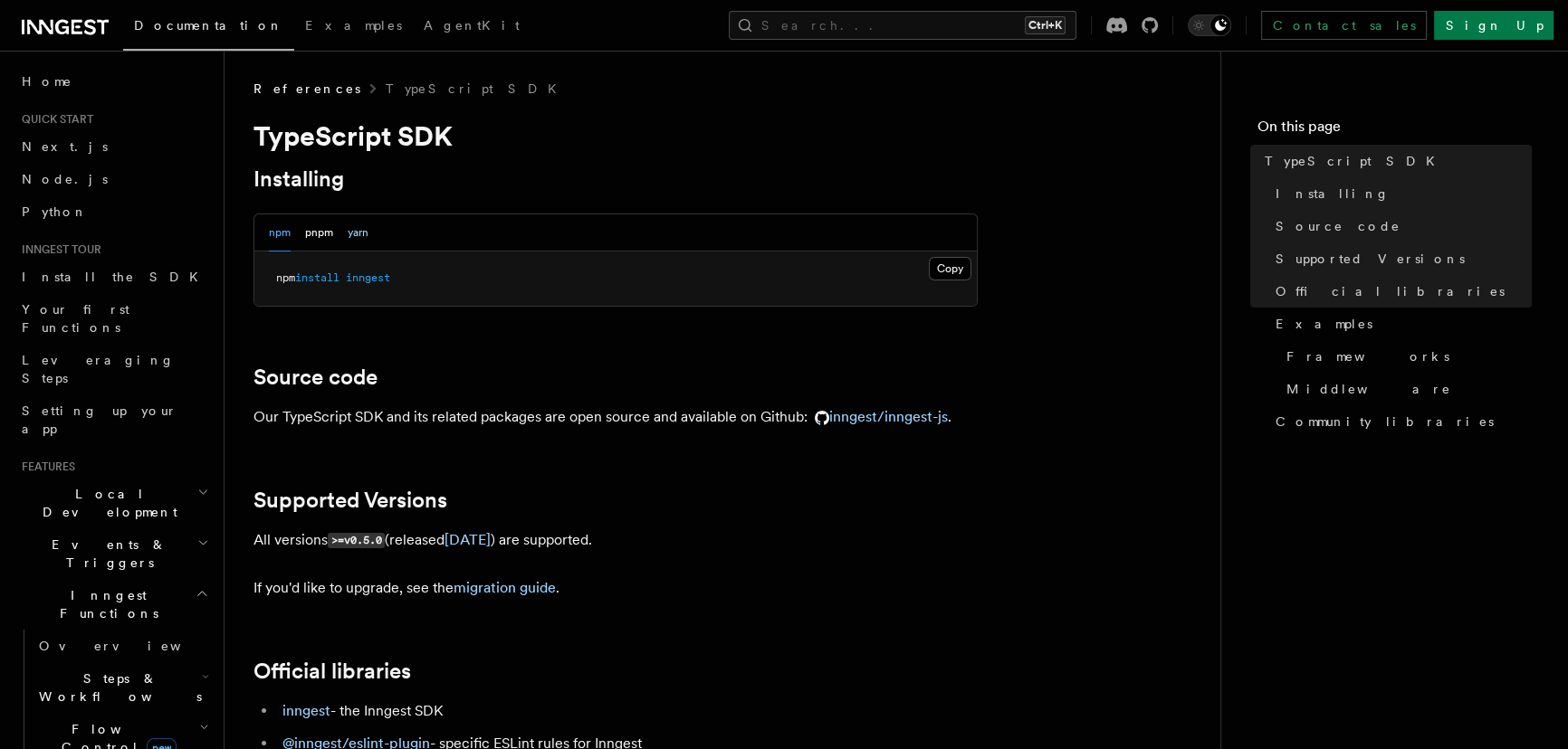
click at [348, 234] on button "yarn" at bounding box center [358, 233] width 21 height 37
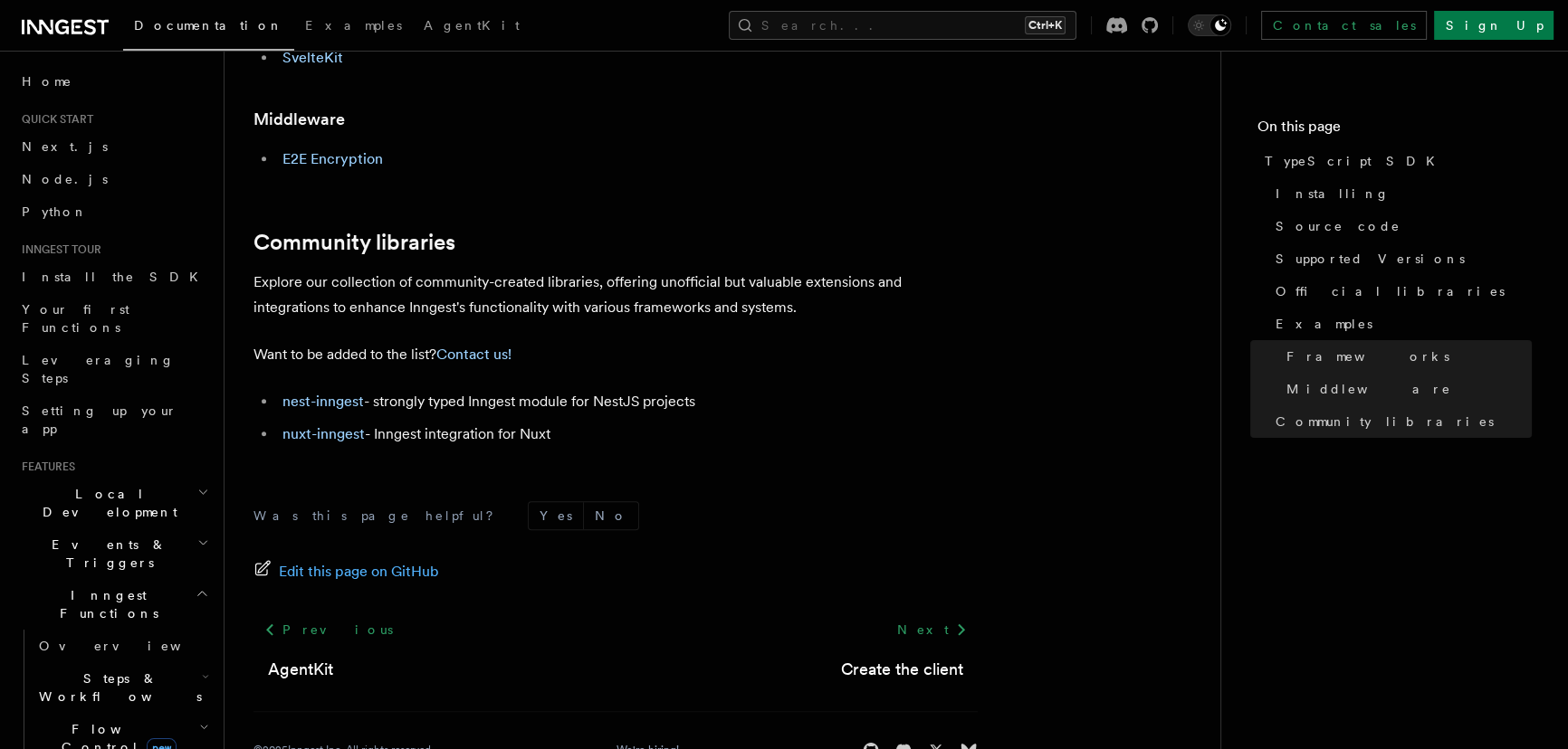
scroll to position [1176, 0]
click at [346, 402] on link "nest-inngest" at bounding box center [323, 399] width 81 height 17
